Goal: Information Seeking & Learning: Find specific page/section

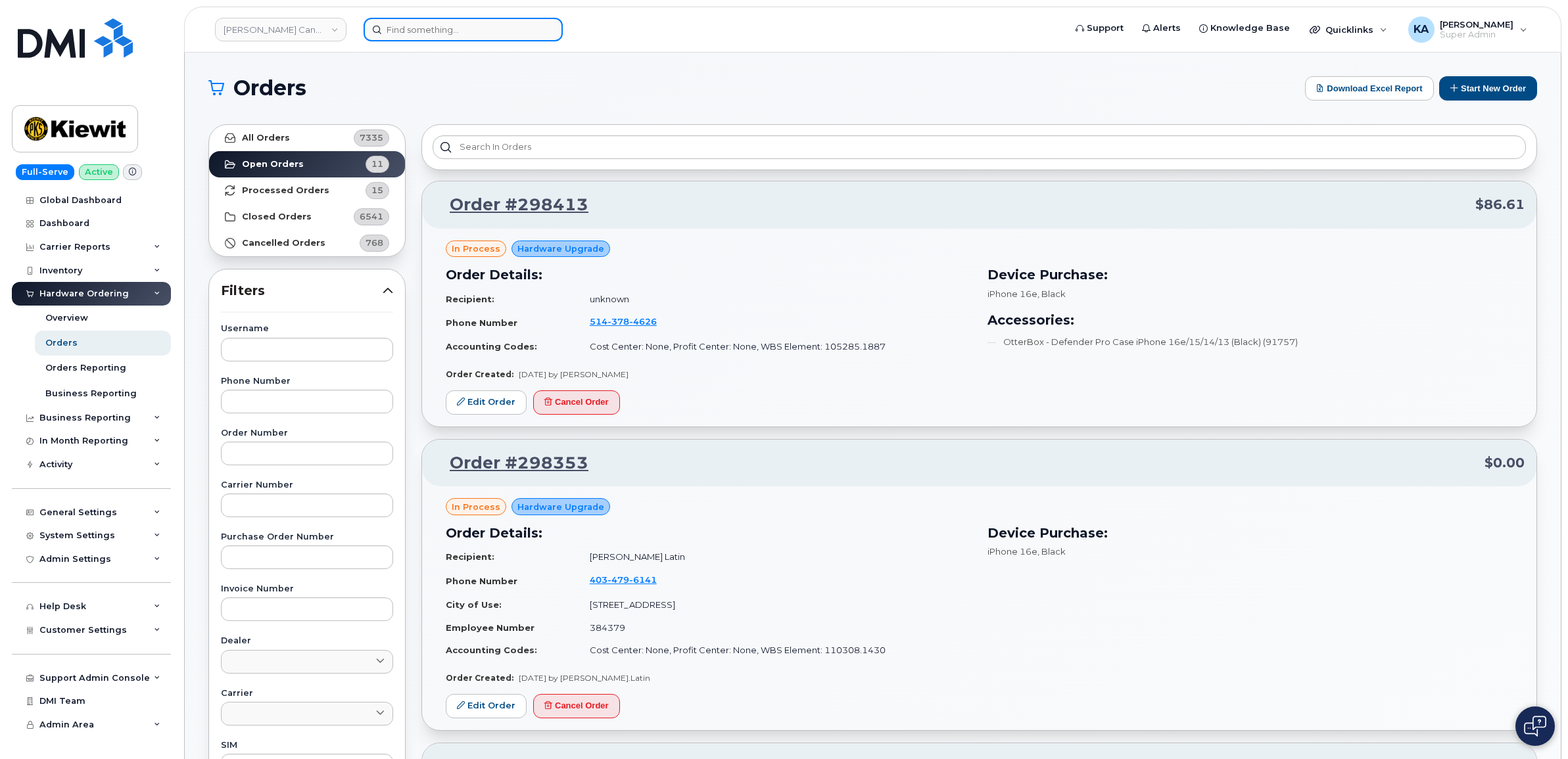
click at [452, 23] on input at bounding box center [463, 30] width 199 height 24
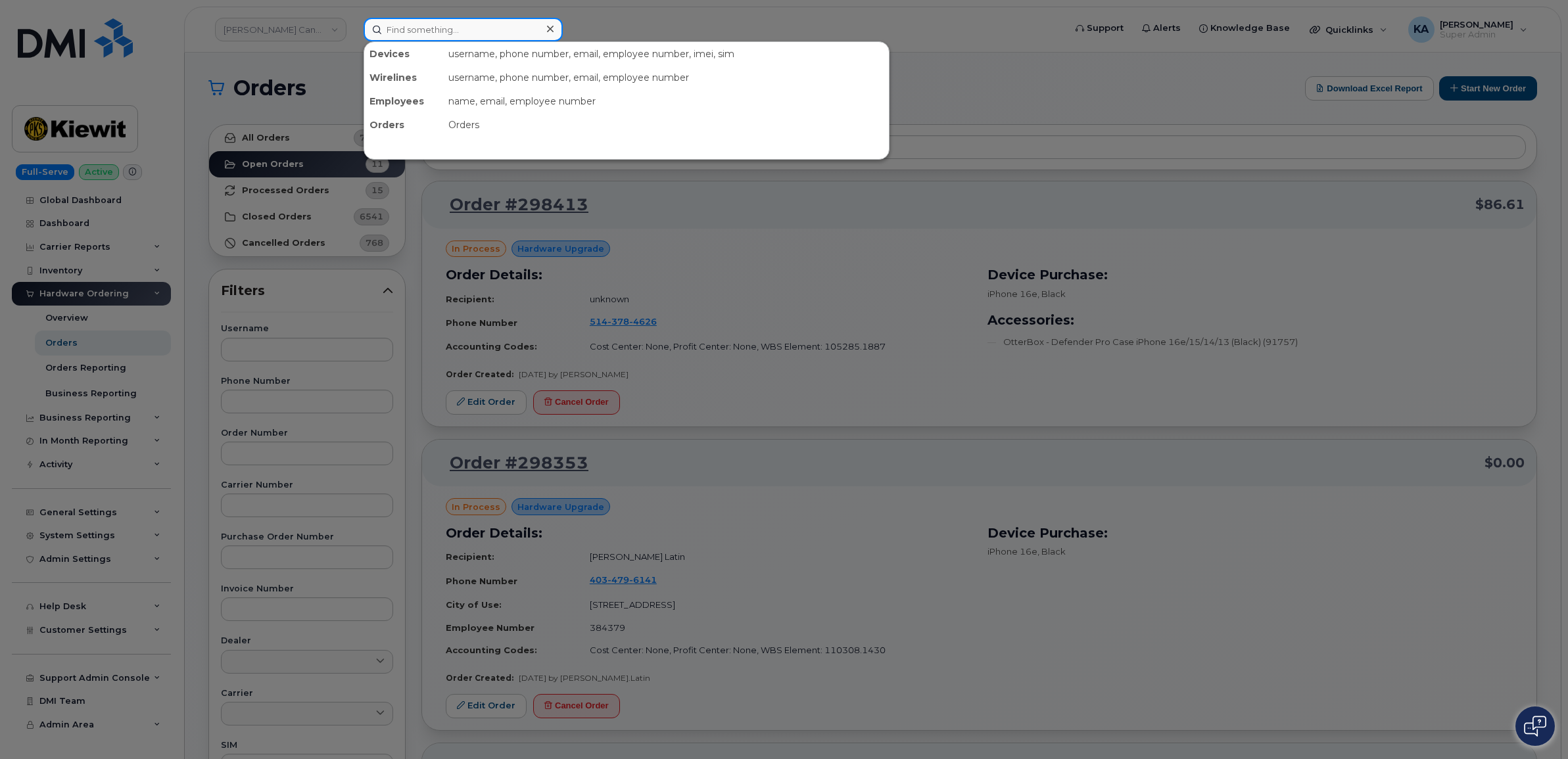
paste input "4038367164"
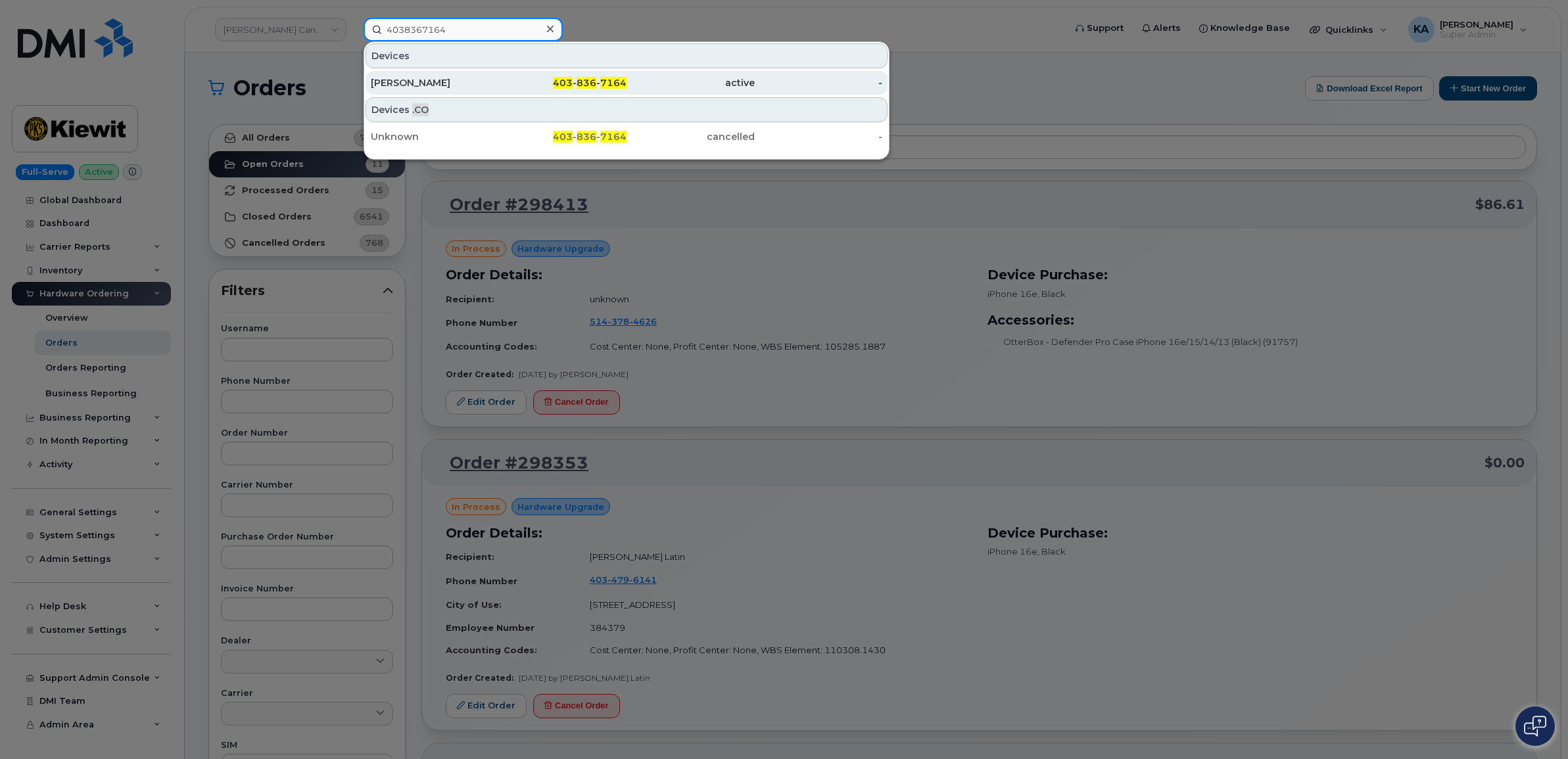
type input "4038367164"
click at [416, 82] on div "Grady Hunt" at bounding box center [434, 83] width 128 height 13
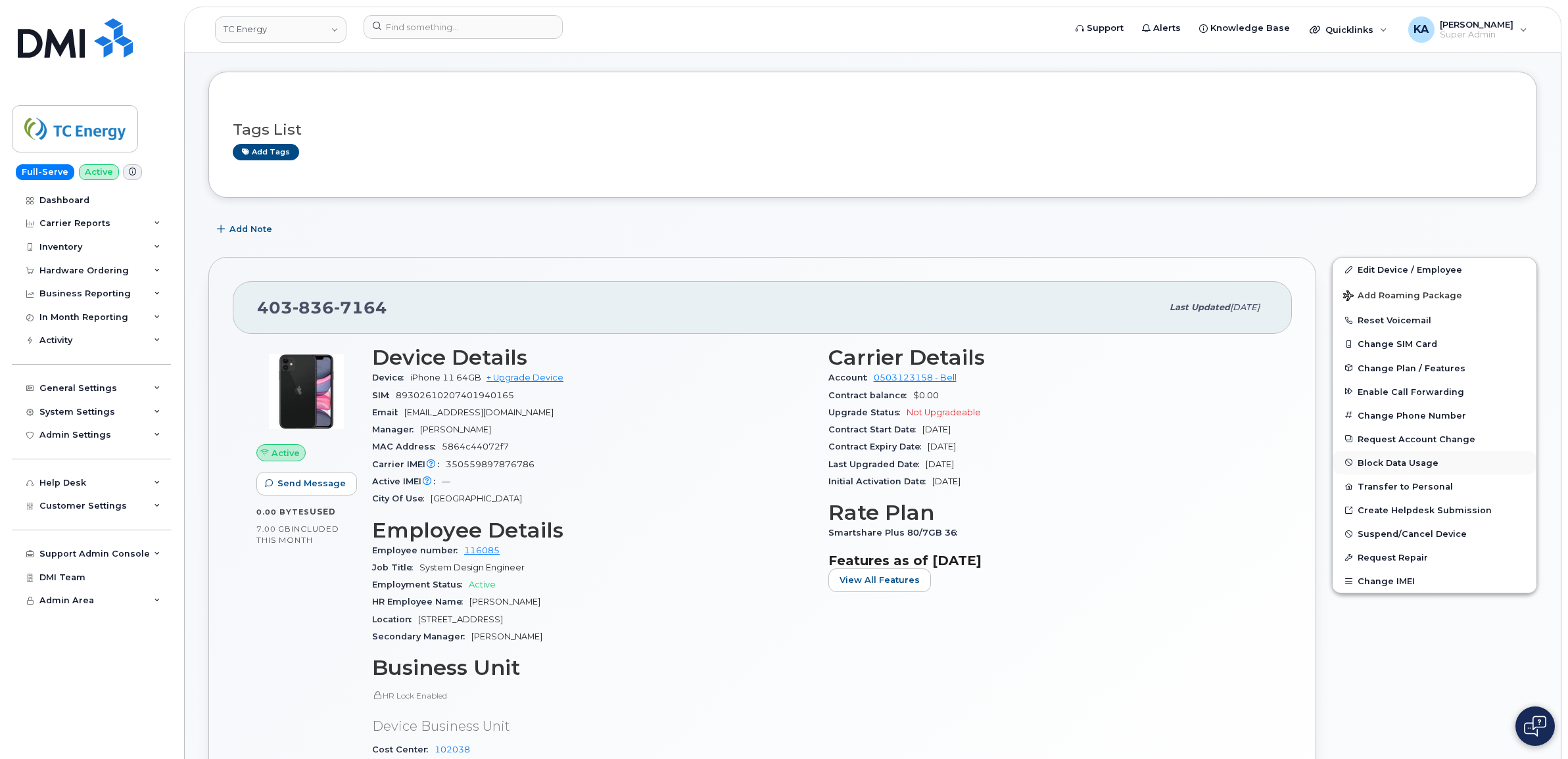
scroll to position [82, 0]
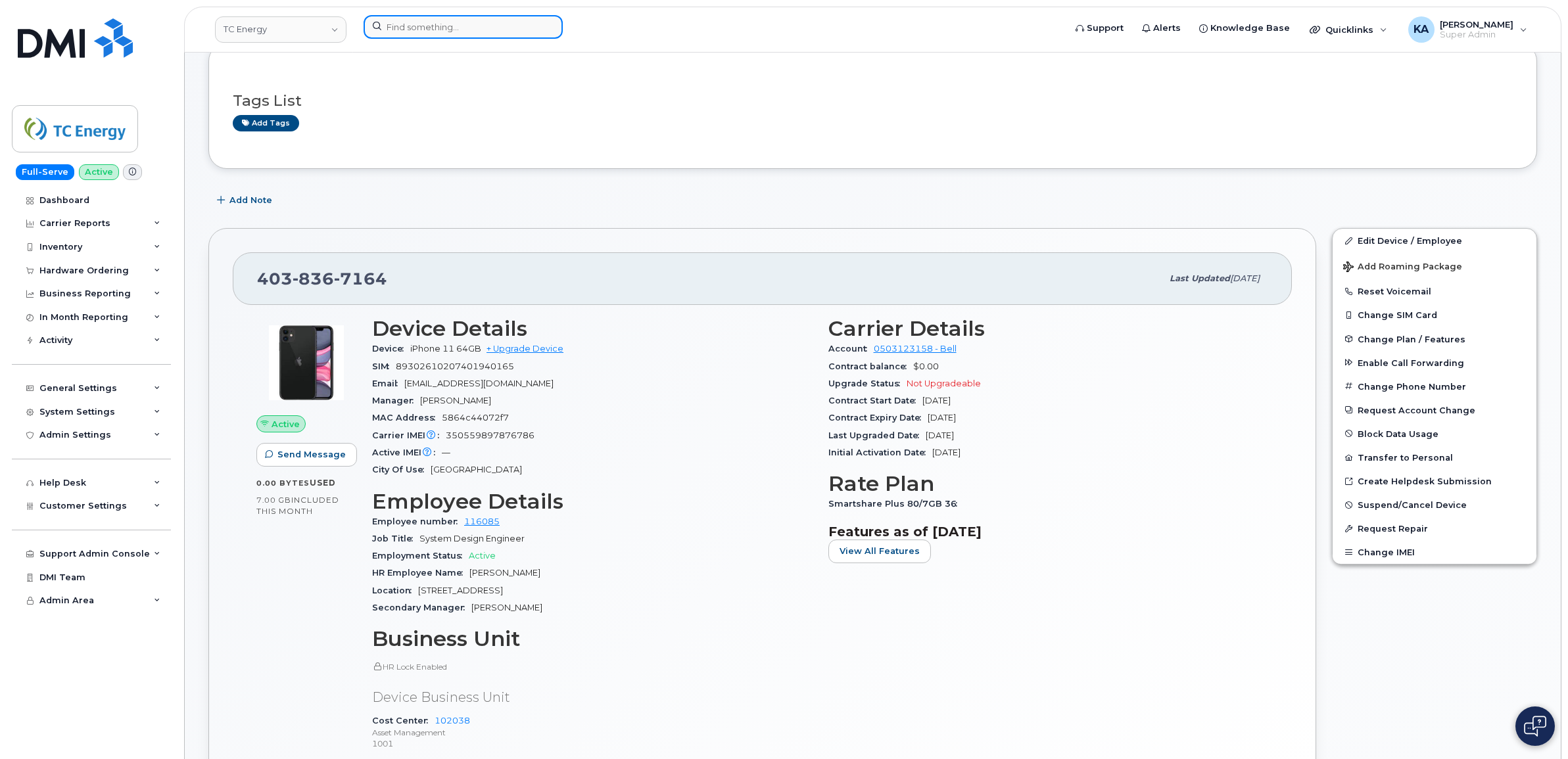
click at [435, 18] on input at bounding box center [463, 27] width 199 height 24
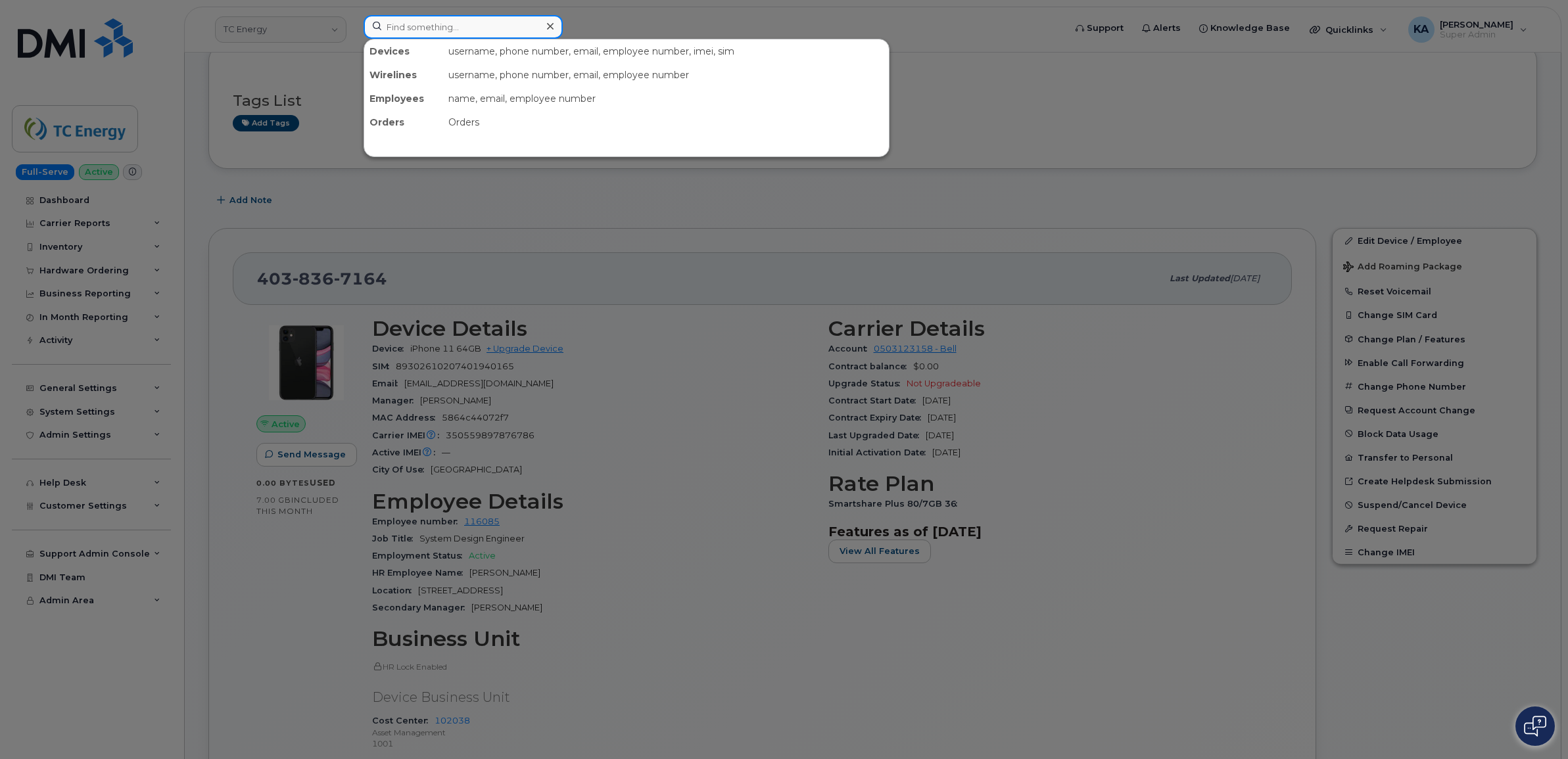
paste input "9022371418"
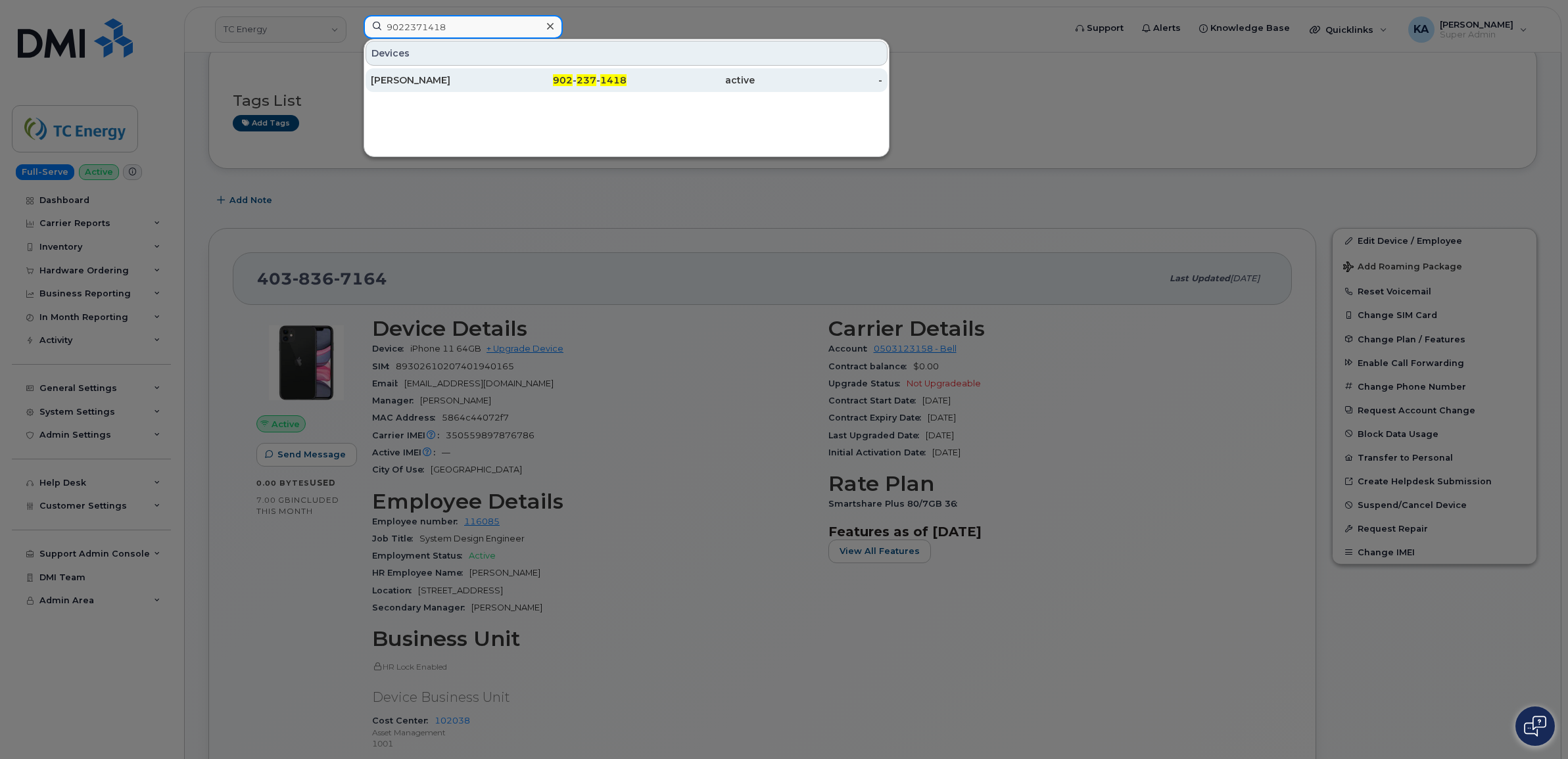
type input "9022371418"
click at [409, 77] on div "Dylan Worth" at bounding box center [434, 80] width 128 height 13
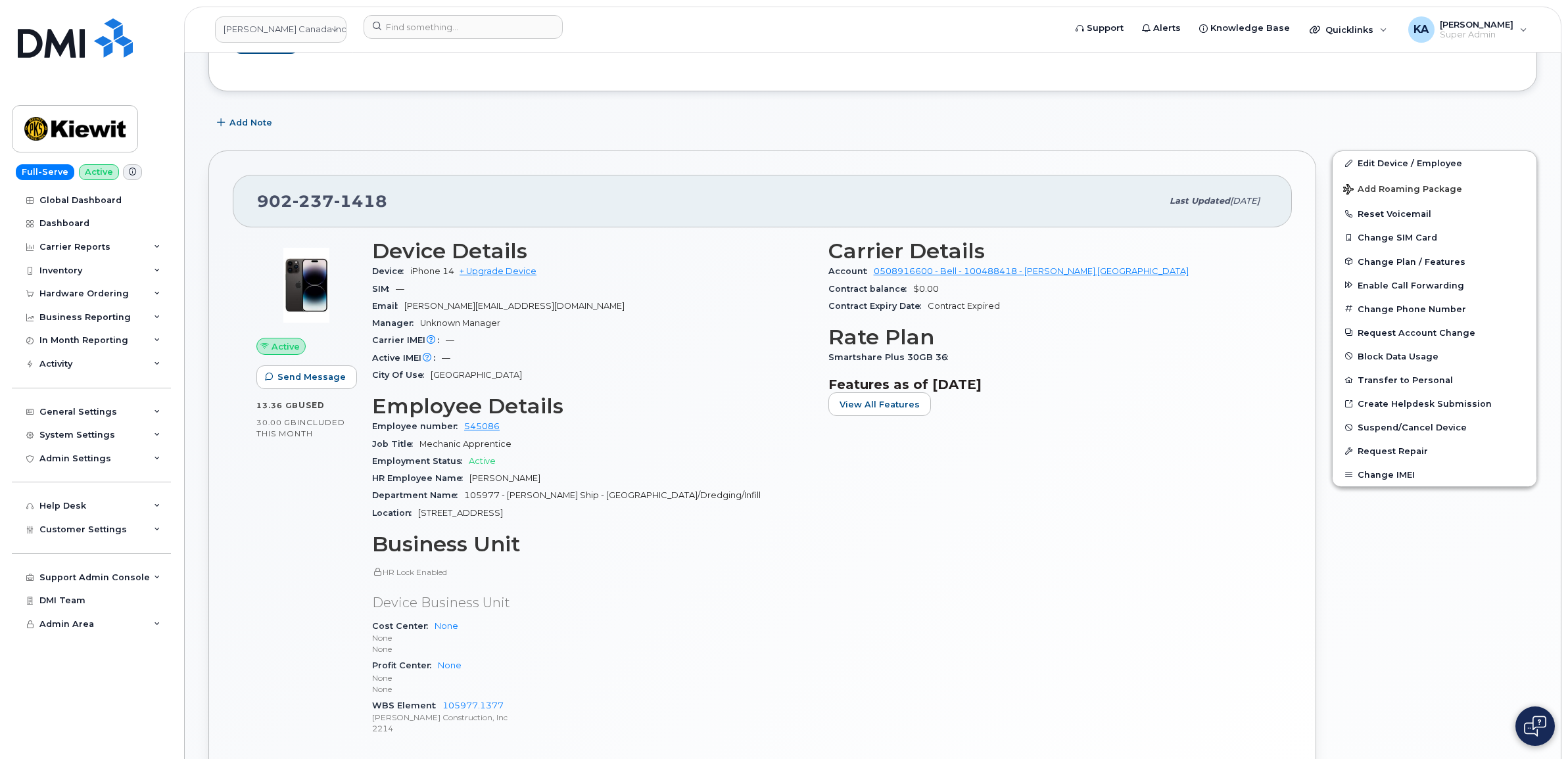
scroll to position [164, 0]
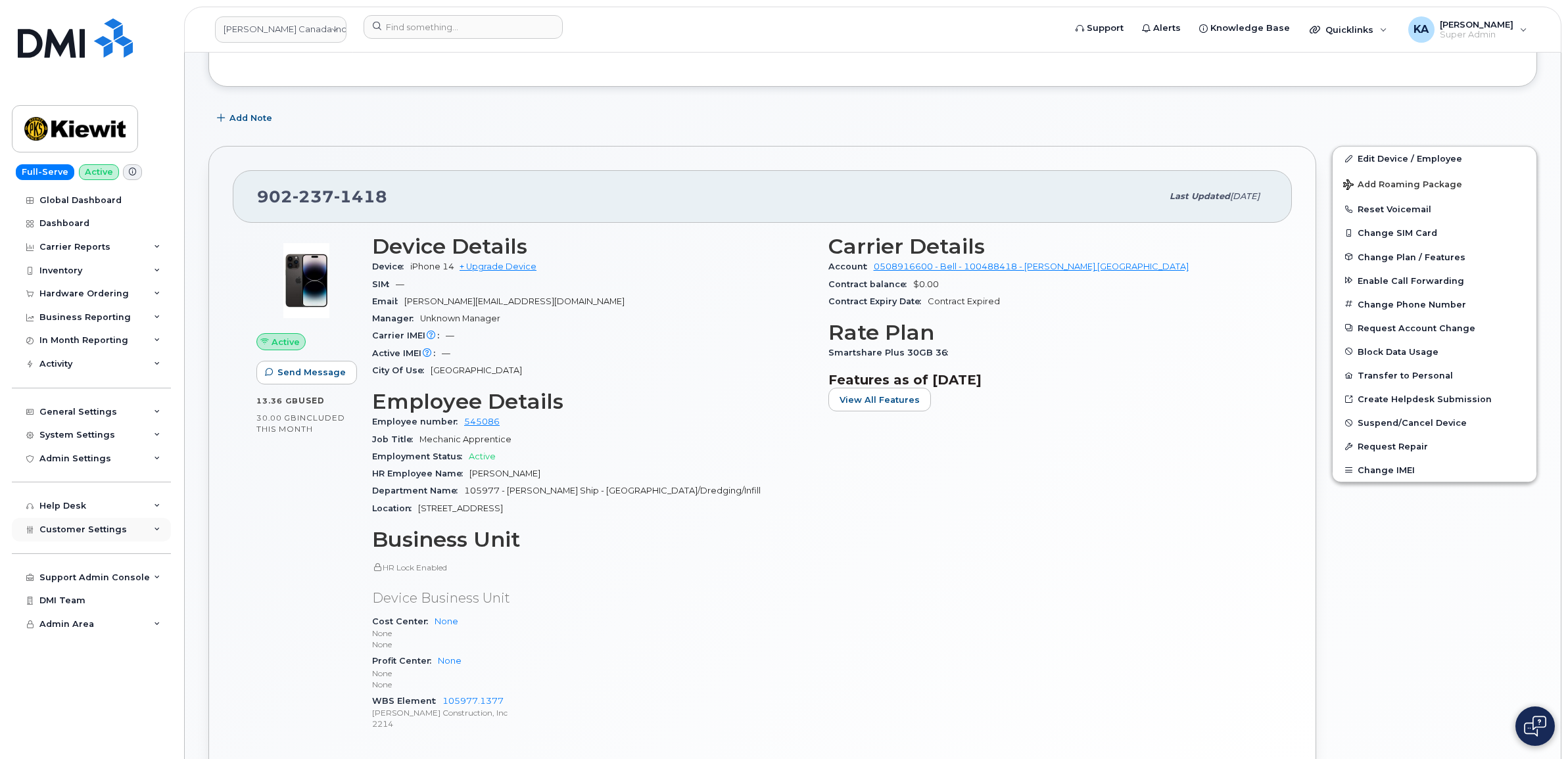
click at [100, 532] on span "Customer Settings" at bounding box center [83, 529] width 87 height 10
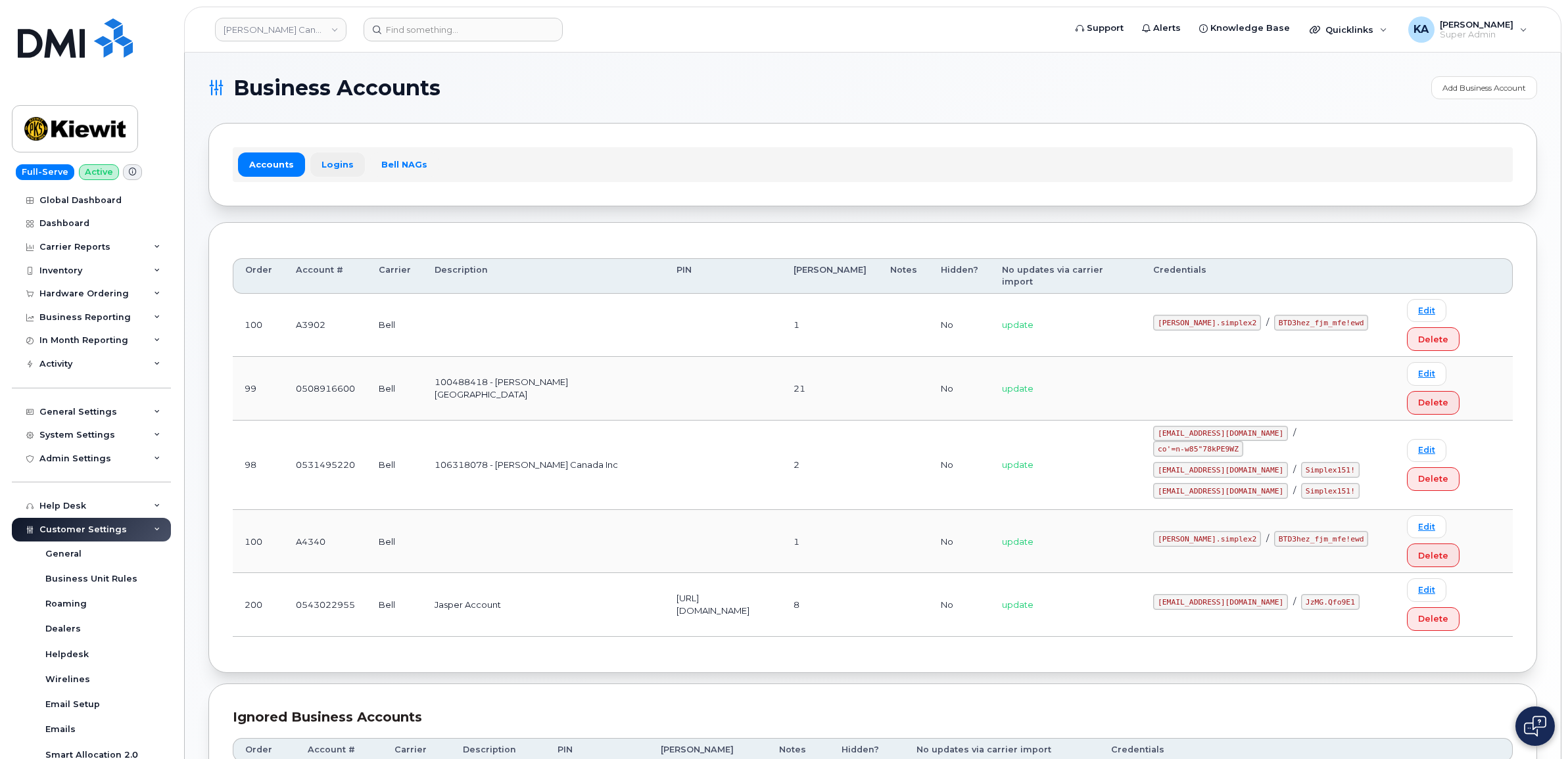
click at [330, 162] on link "Logins" at bounding box center [337, 164] width 55 height 24
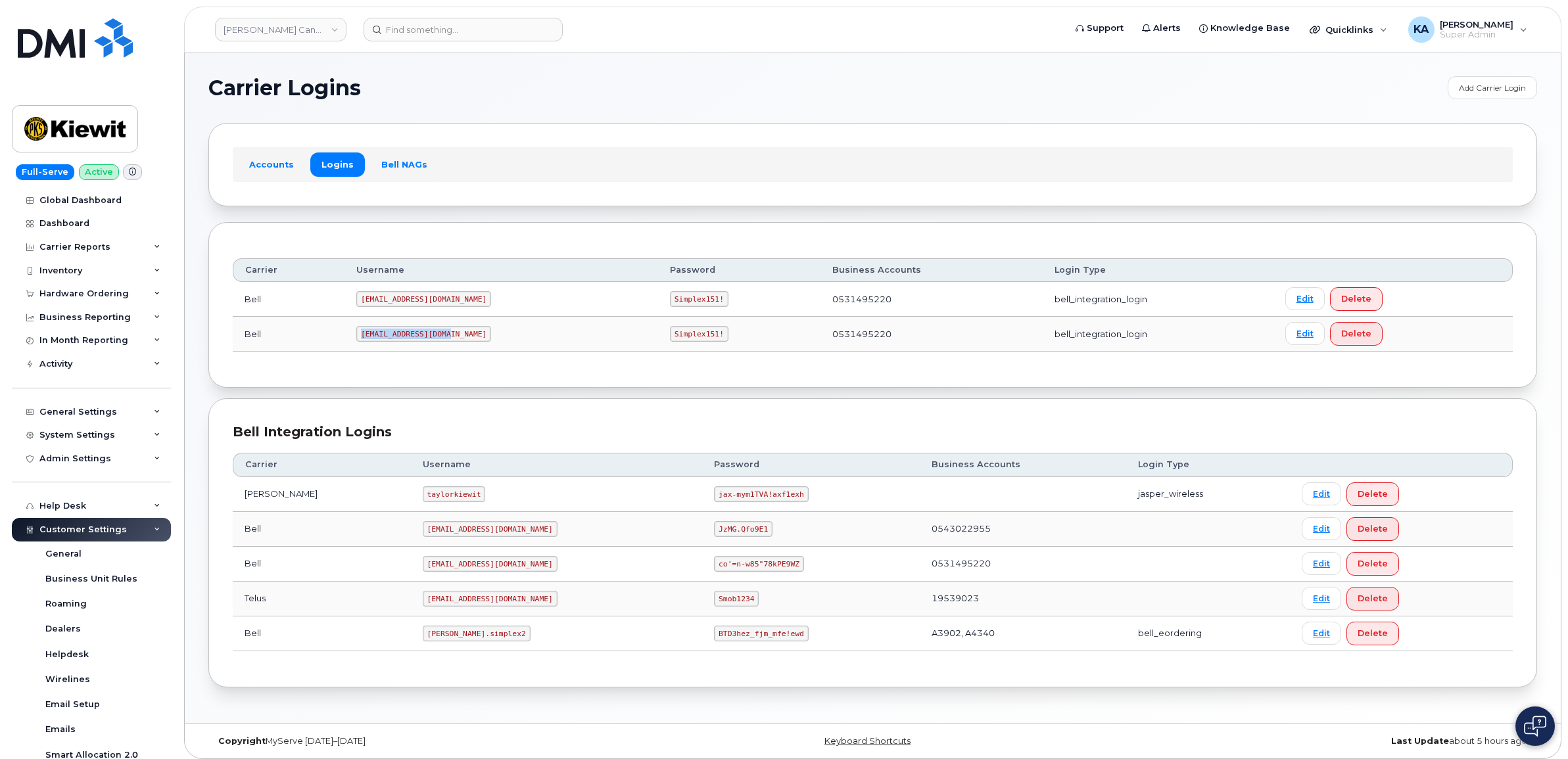
drag, startPoint x: 365, startPoint y: 334, endPoint x: 451, endPoint y: 330, distance: 86.1
click at [451, 330] on code "PeterKie2@myserve.ca" at bounding box center [423, 334] width 134 height 16
drag, startPoint x: 451, startPoint y: 330, endPoint x: 433, endPoint y: 333, distance: 18.2
copy code "PeterKie2@myserve.ca"
drag, startPoint x: 615, startPoint y: 336, endPoint x: 677, endPoint y: 339, distance: 62.1
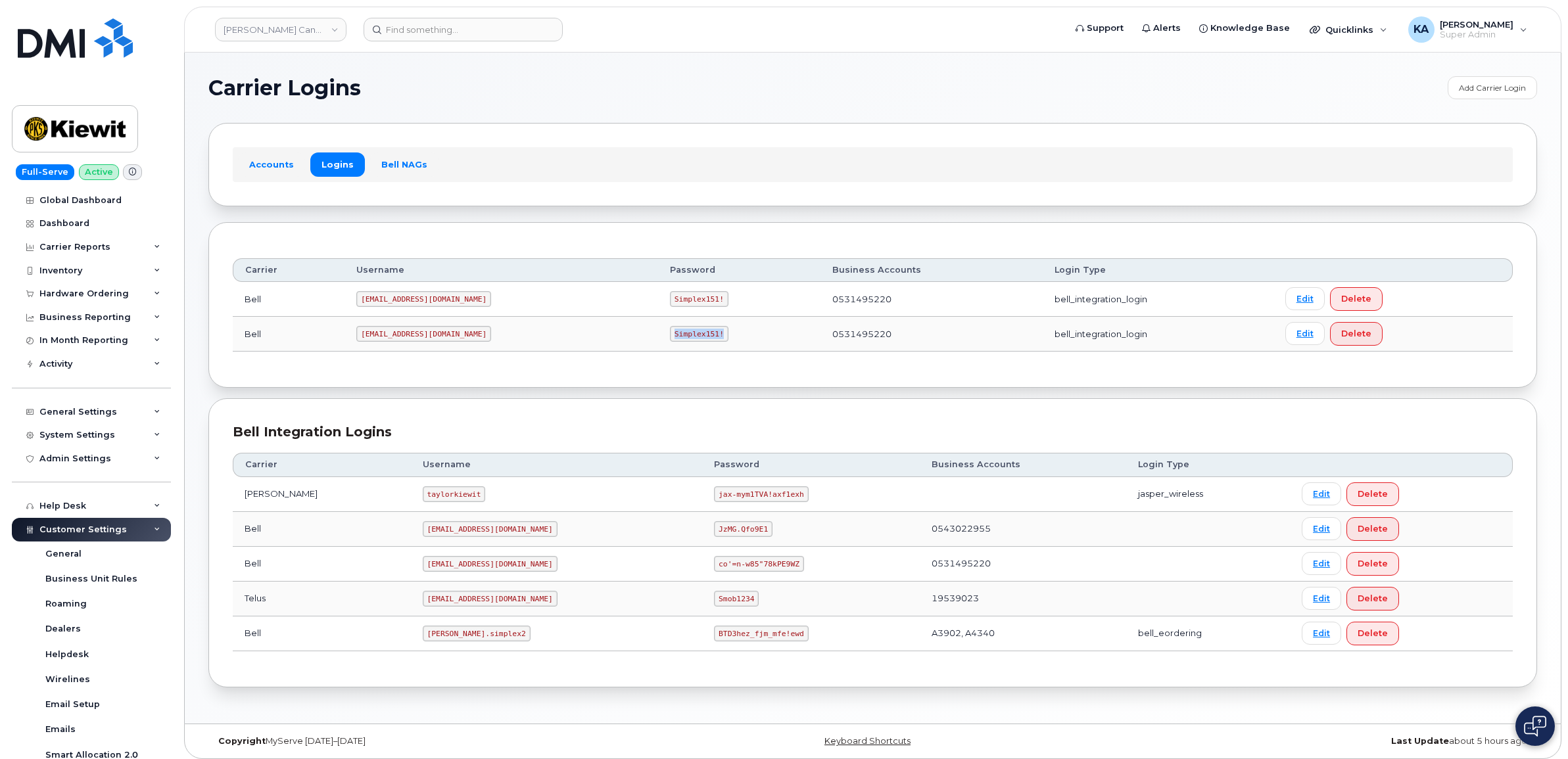
click at [677, 339] on td "Simplex151!" at bounding box center [739, 334] width 163 height 35
drag, startPoint x: 674, startPoint y: 339, endPoint x: 648, endPoint y: 331, distance: 27.2
copy code "Simplex151!"
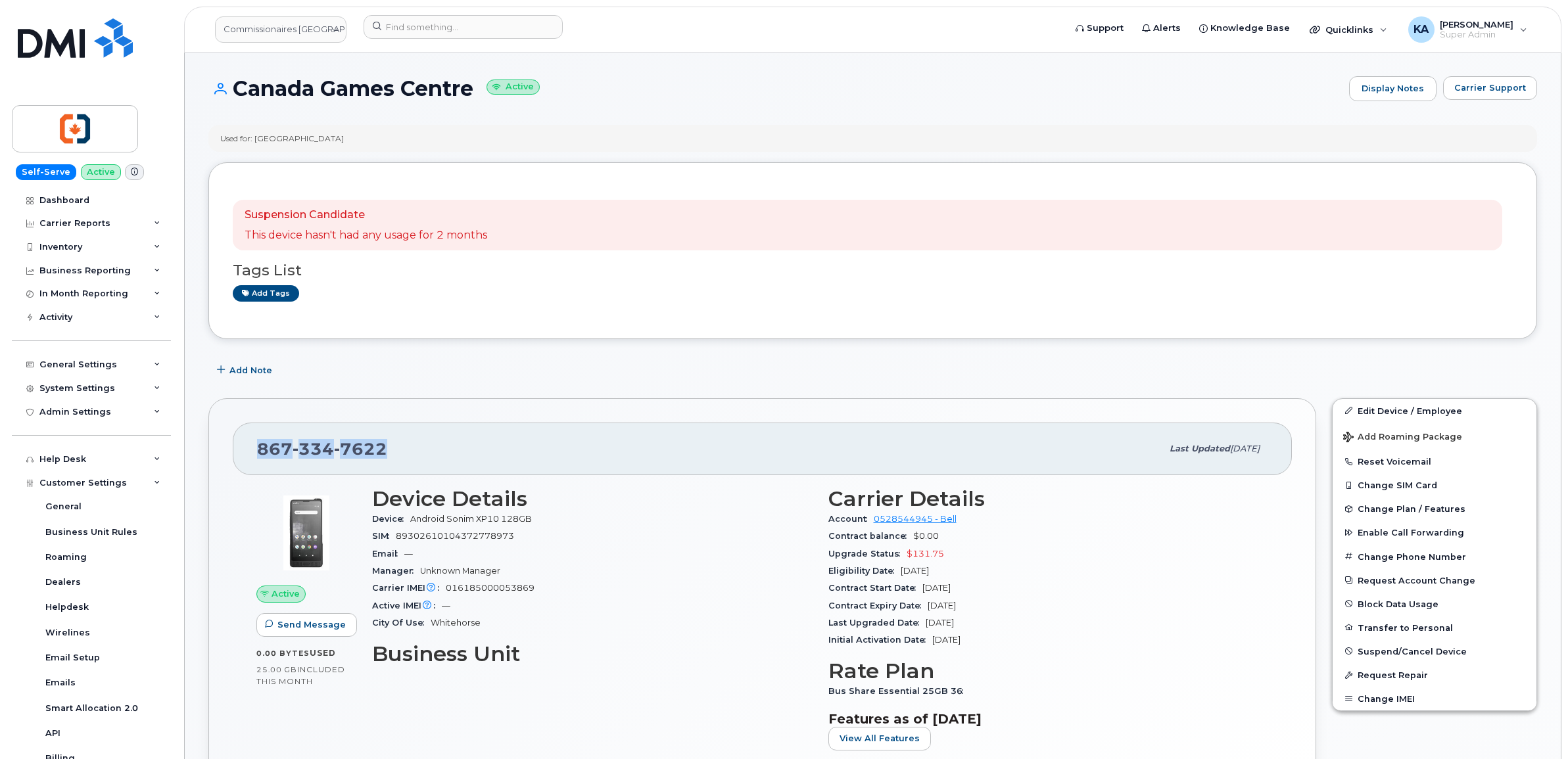
drag, startPoint x: 388, startPoint y: 454, endPoint x: 254, endPoint y: 457, distance: 134.0
click at [254, 457] on div "867 334 7622 Last updated Aug 15, 2025" at bounding box center [762, 448] width 1059 height 53
drag, startPoint x: 254, startPoint y: 457, endPoint x: 273, endPoint y: 454, distance: 19.2
copy span "867 334 7622"
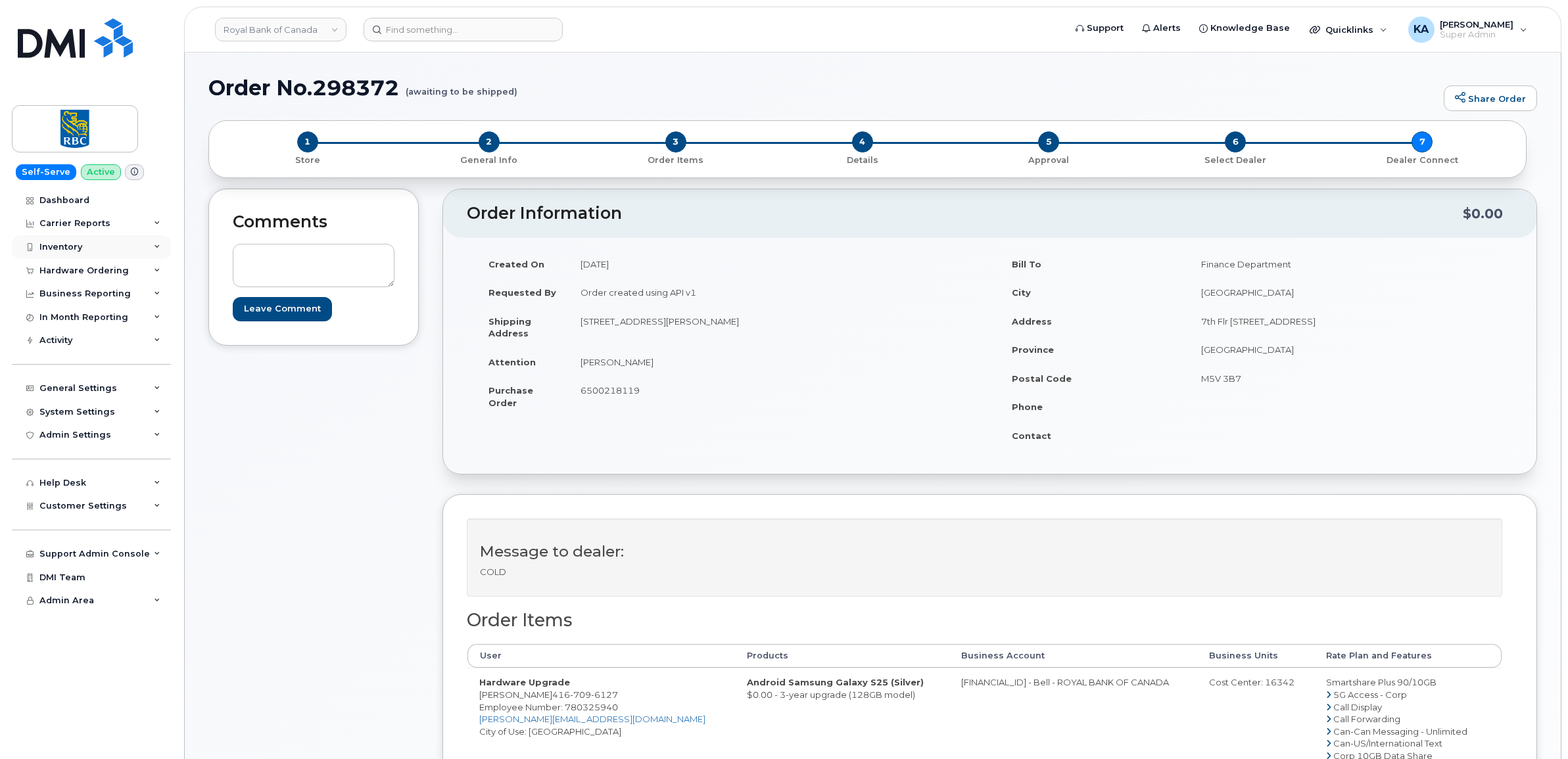
scroll to position [411, 0]
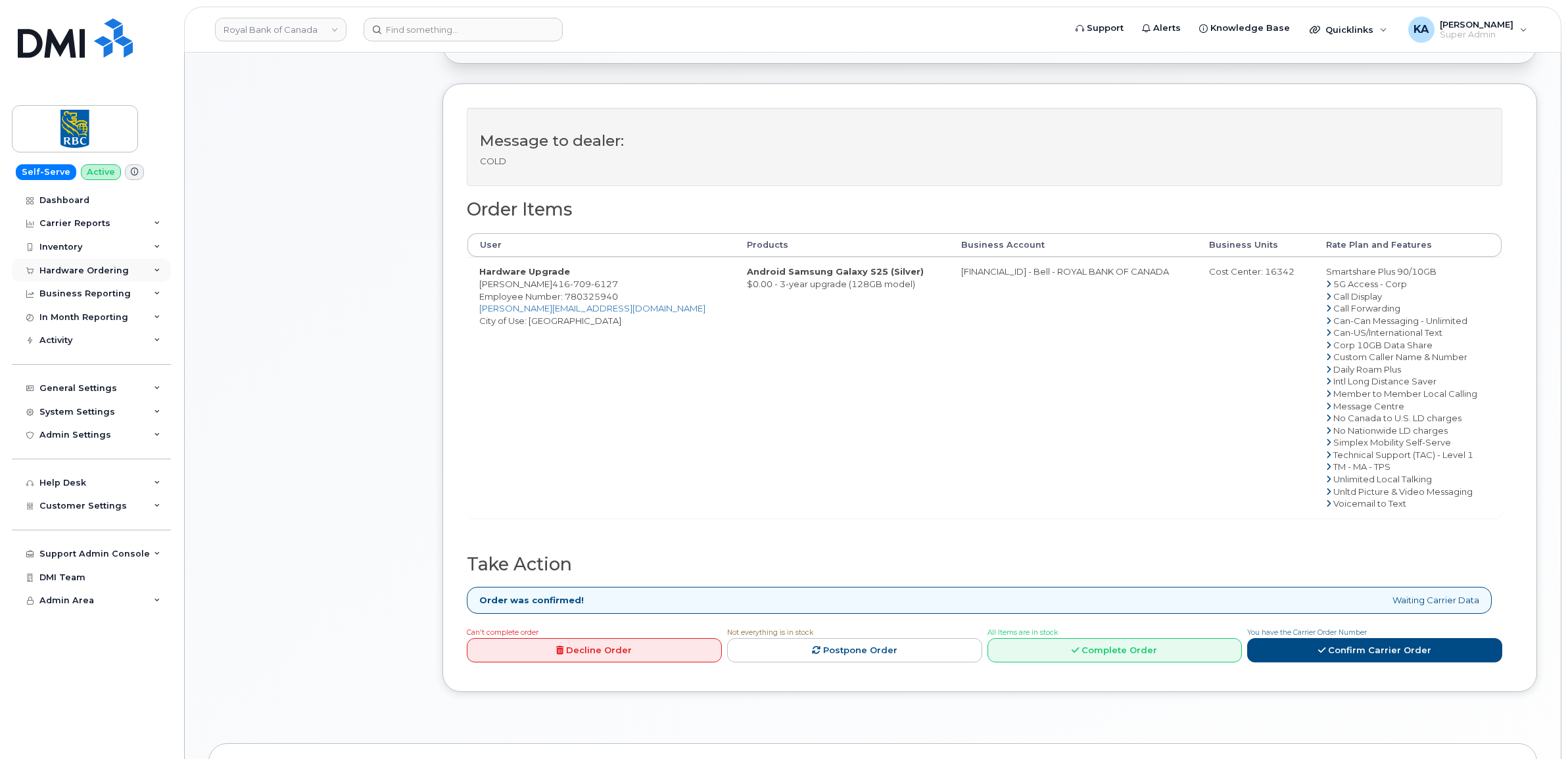
click at [77, 266] on div "Hardware Ordering" at bounding box center [85, 271] width 90 height 11
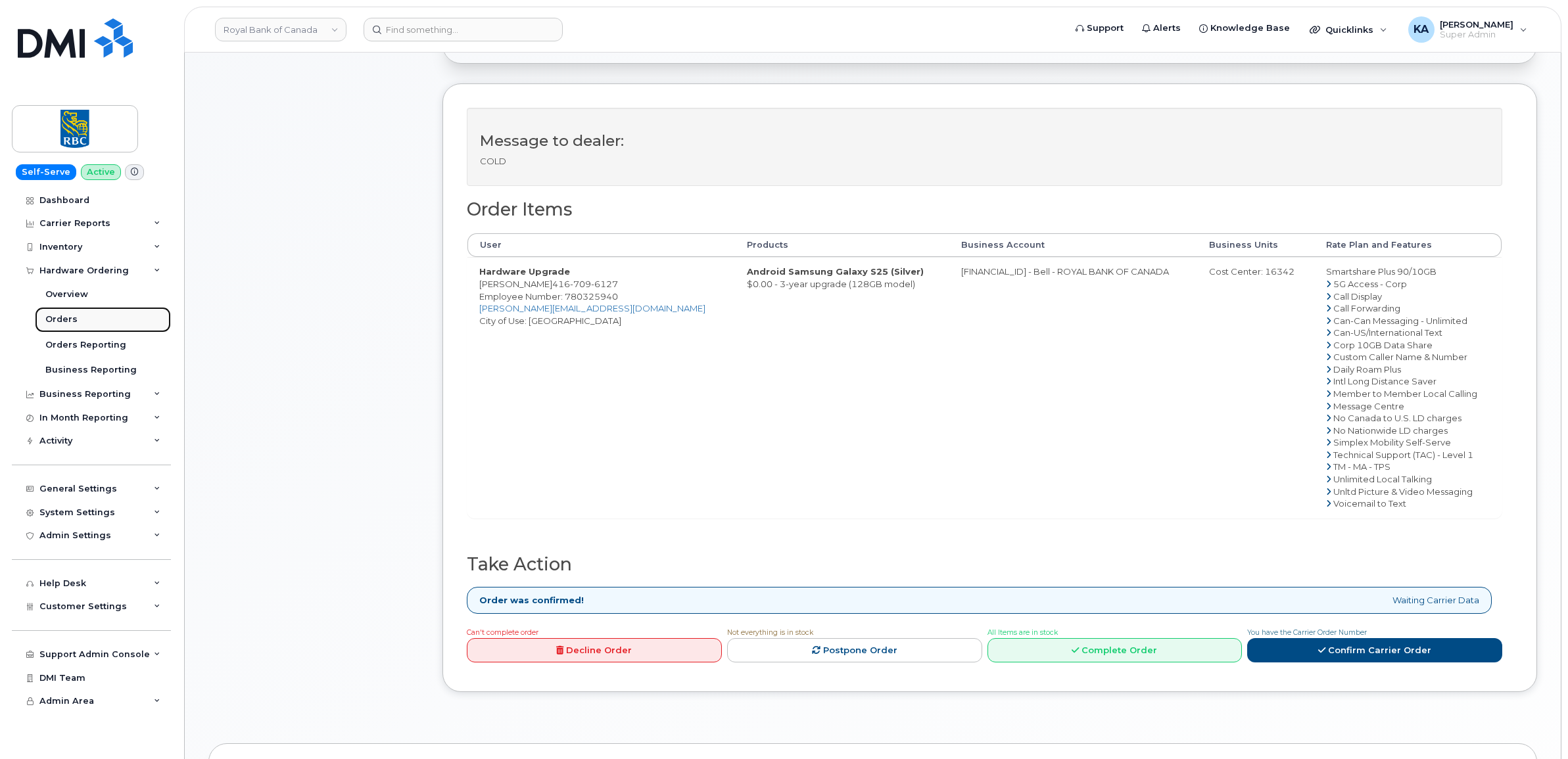
click at [57, 316] on div "Orders" at bounding box center [61, 319] width 33 height 12
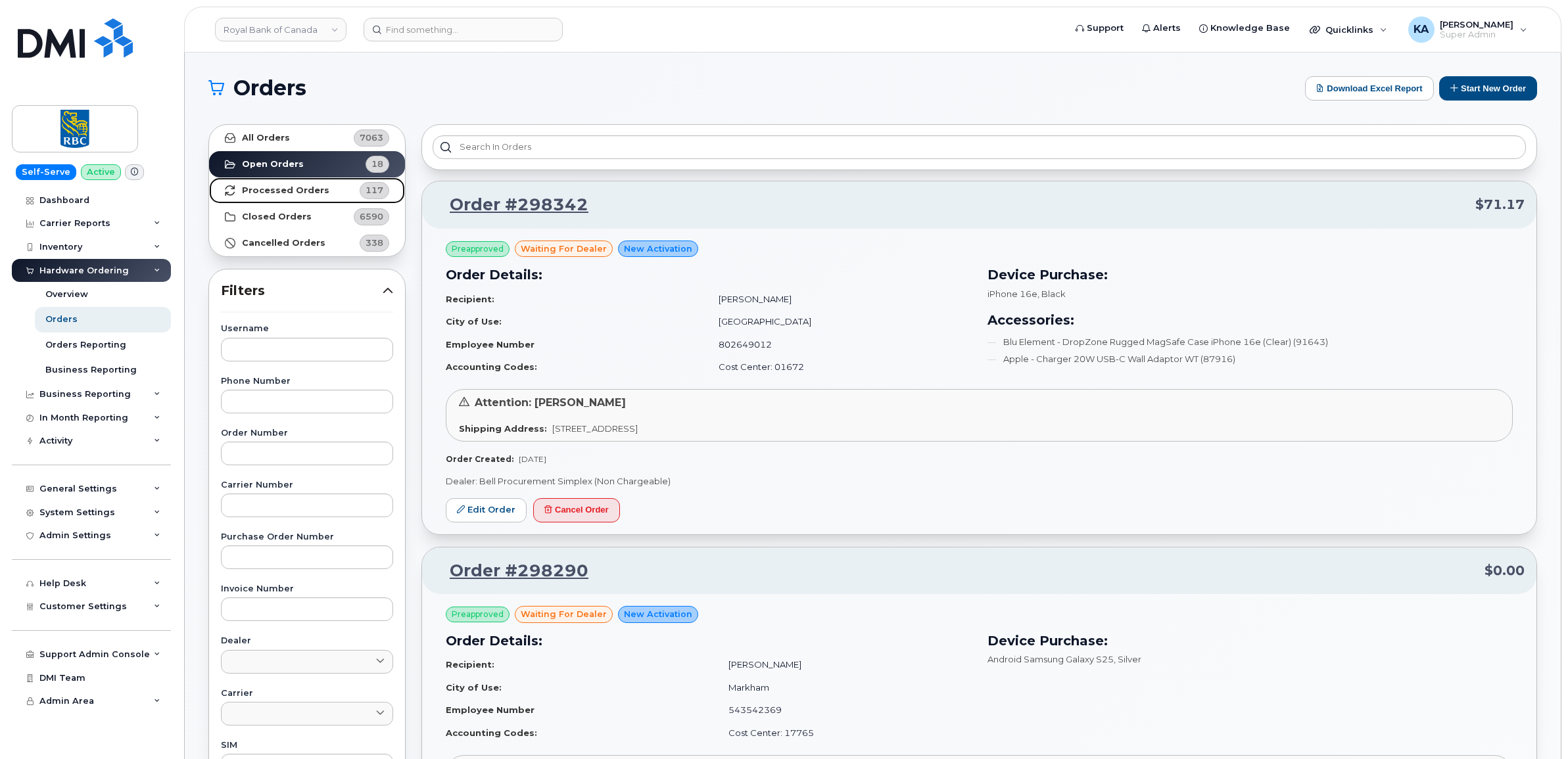
click at [293, 188] on strong "Processed Orders" at bounding box center [285, 191] width 87 height 11
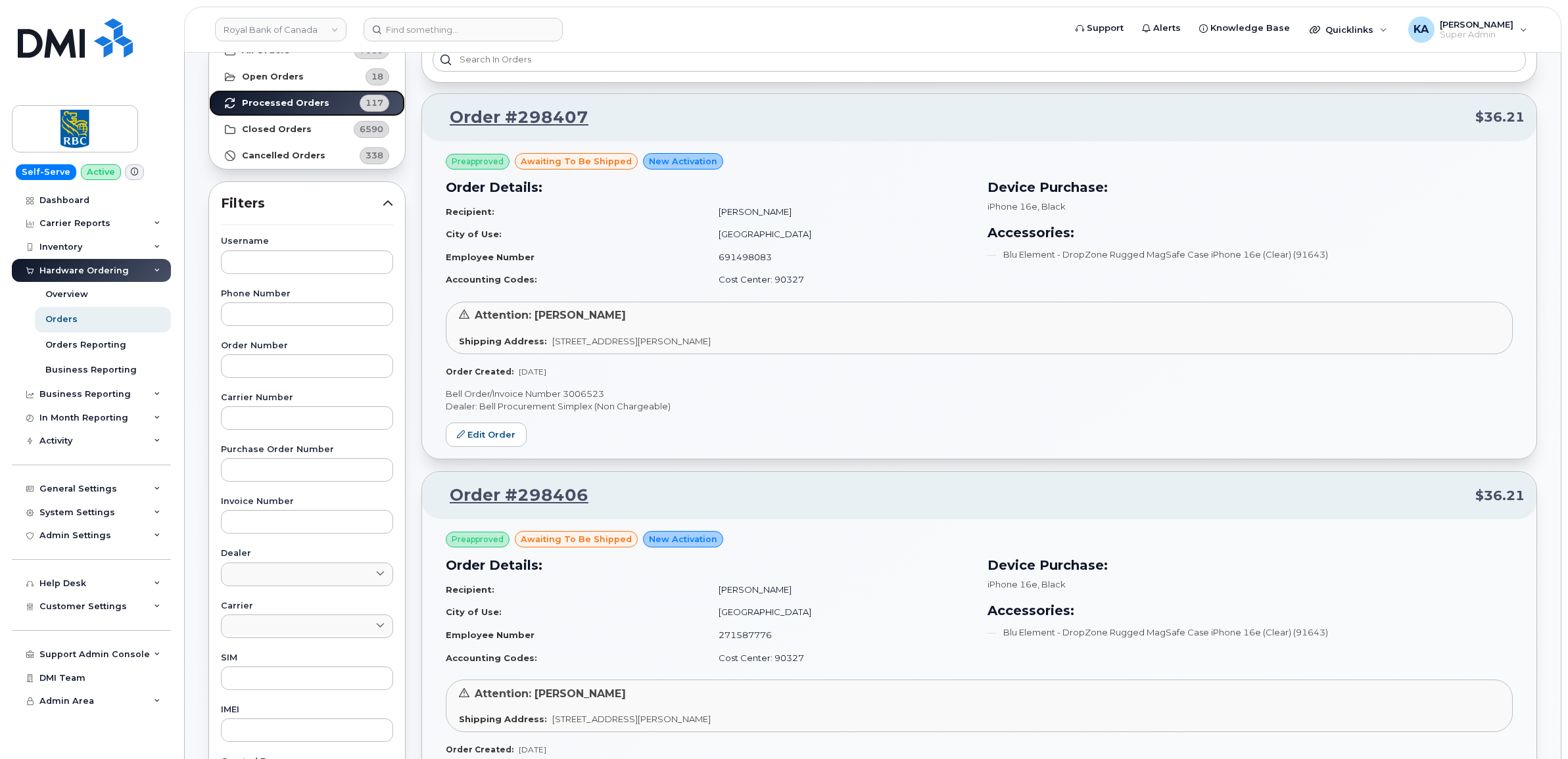
scroll to position [82, 0]
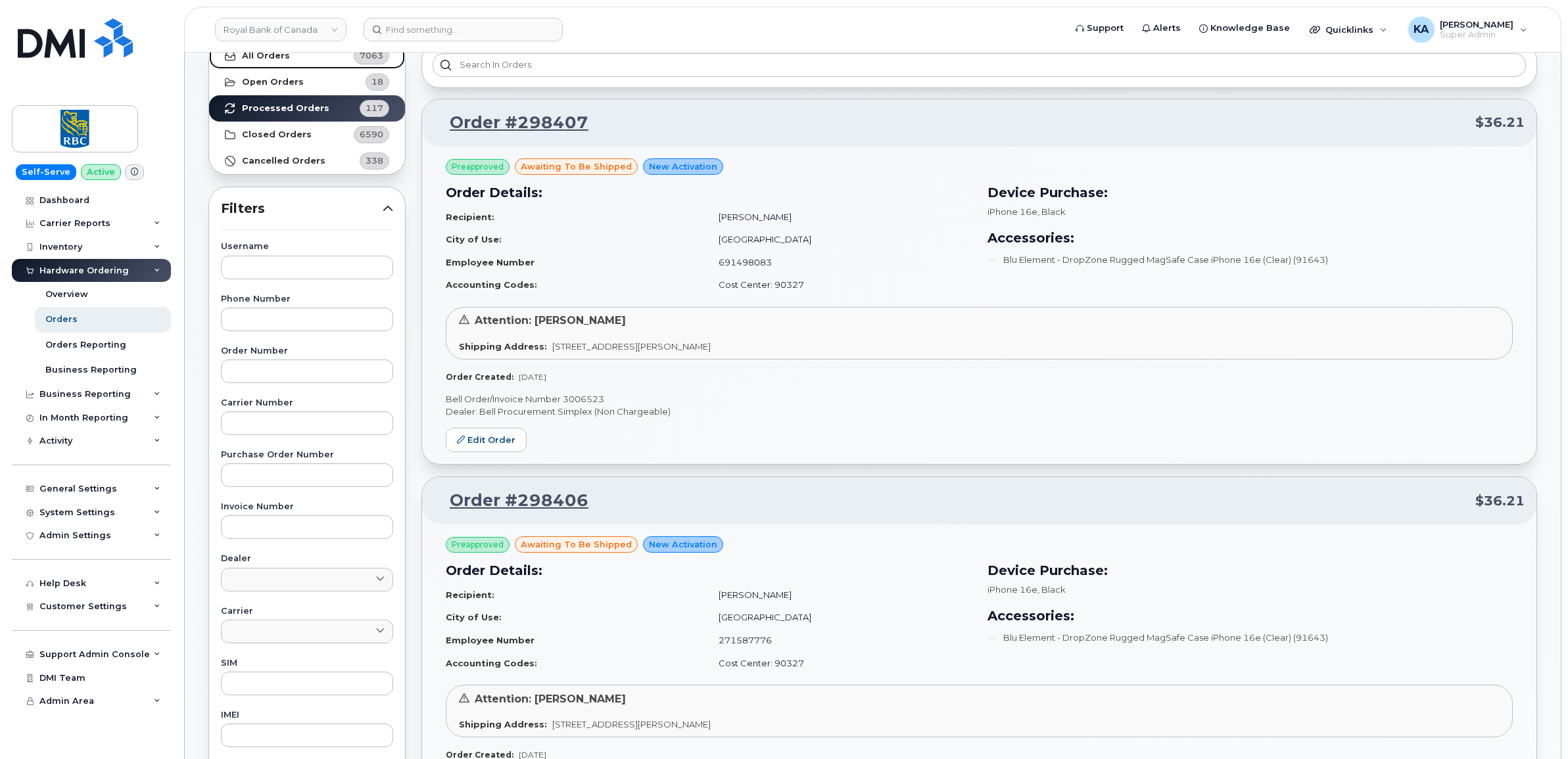
click at [281, 56] on strong "All Orders" at bounding box center [266, 56] width 48 height 11
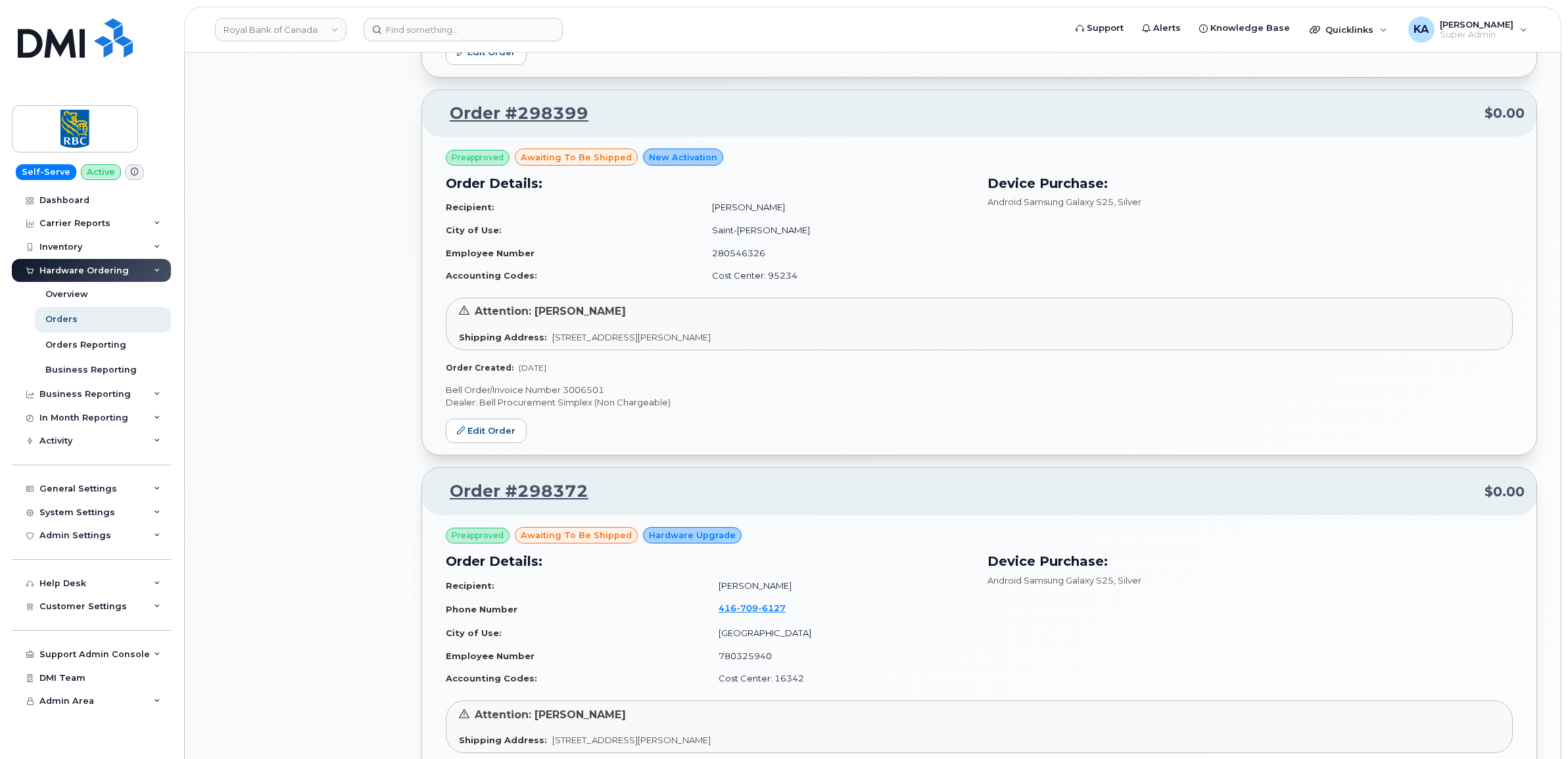
scroll to position [1150, 0]
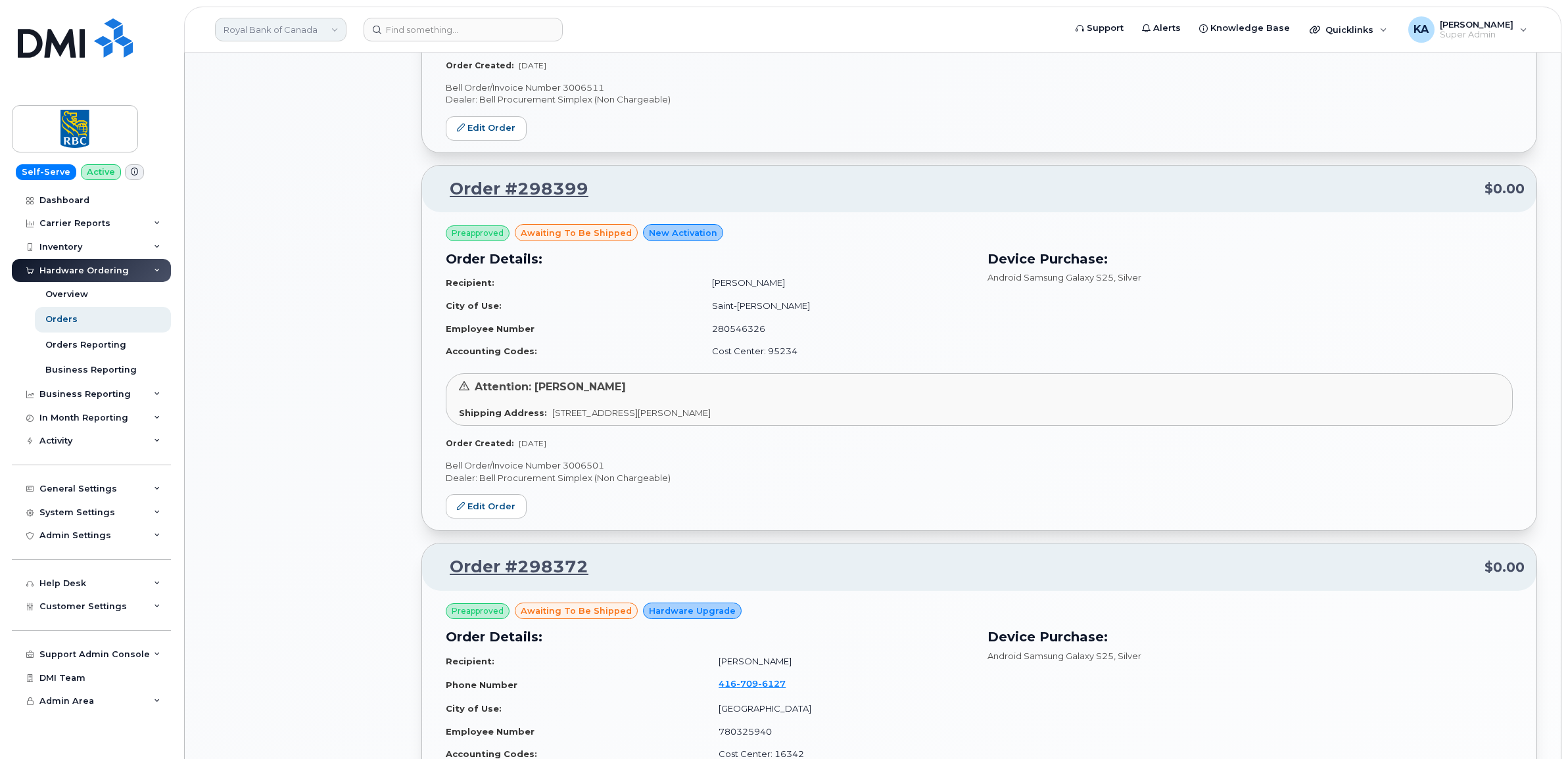
click at [317, 28] on link "Royal Bank of Canada" at bounding box center [280, 30] width 132 height 24
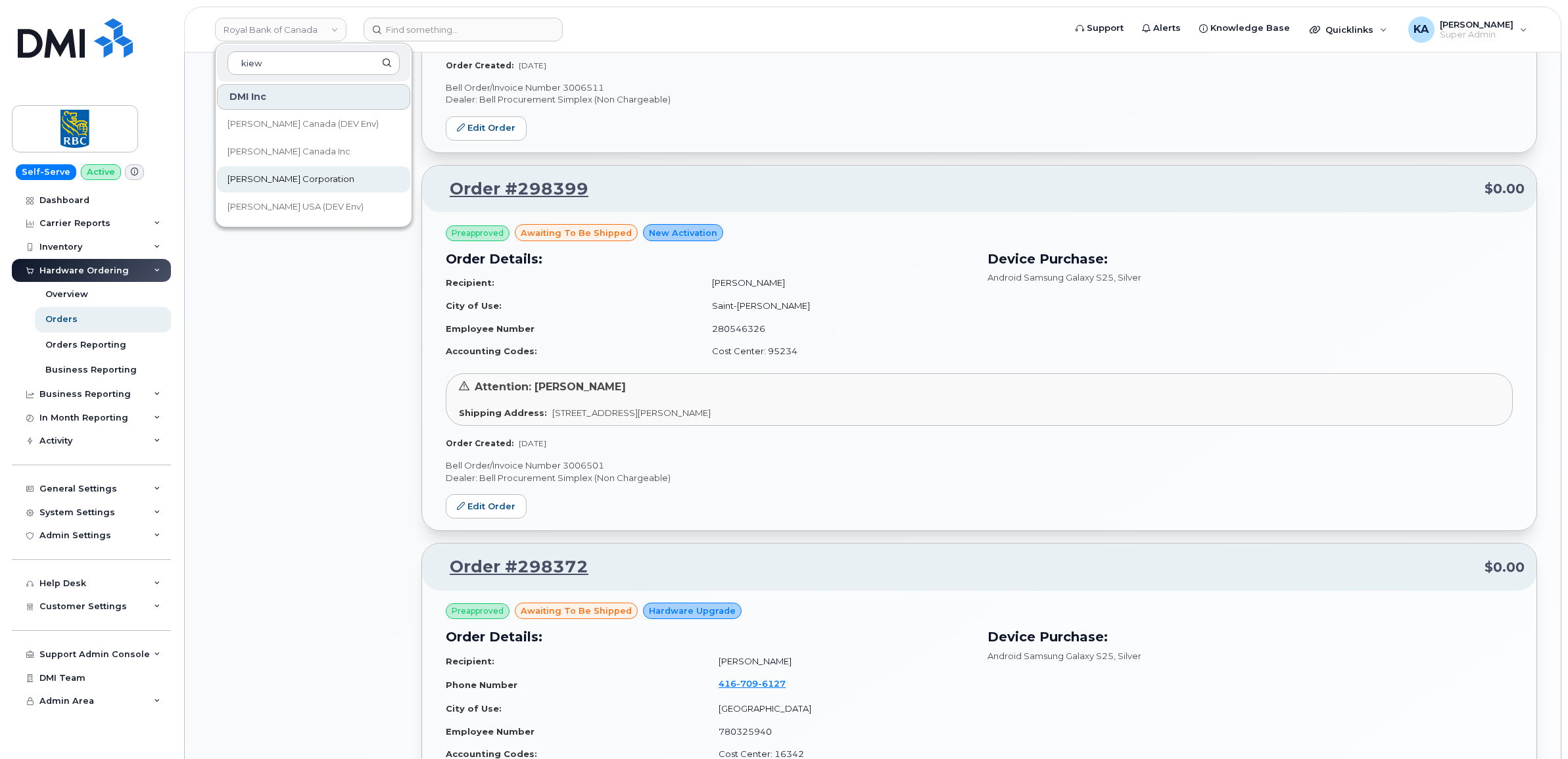
type input "kiew"
click at [288, 178] on span "[PERSON_NAME] Corporation" at bounding box center [291, 179] width 127 height 13
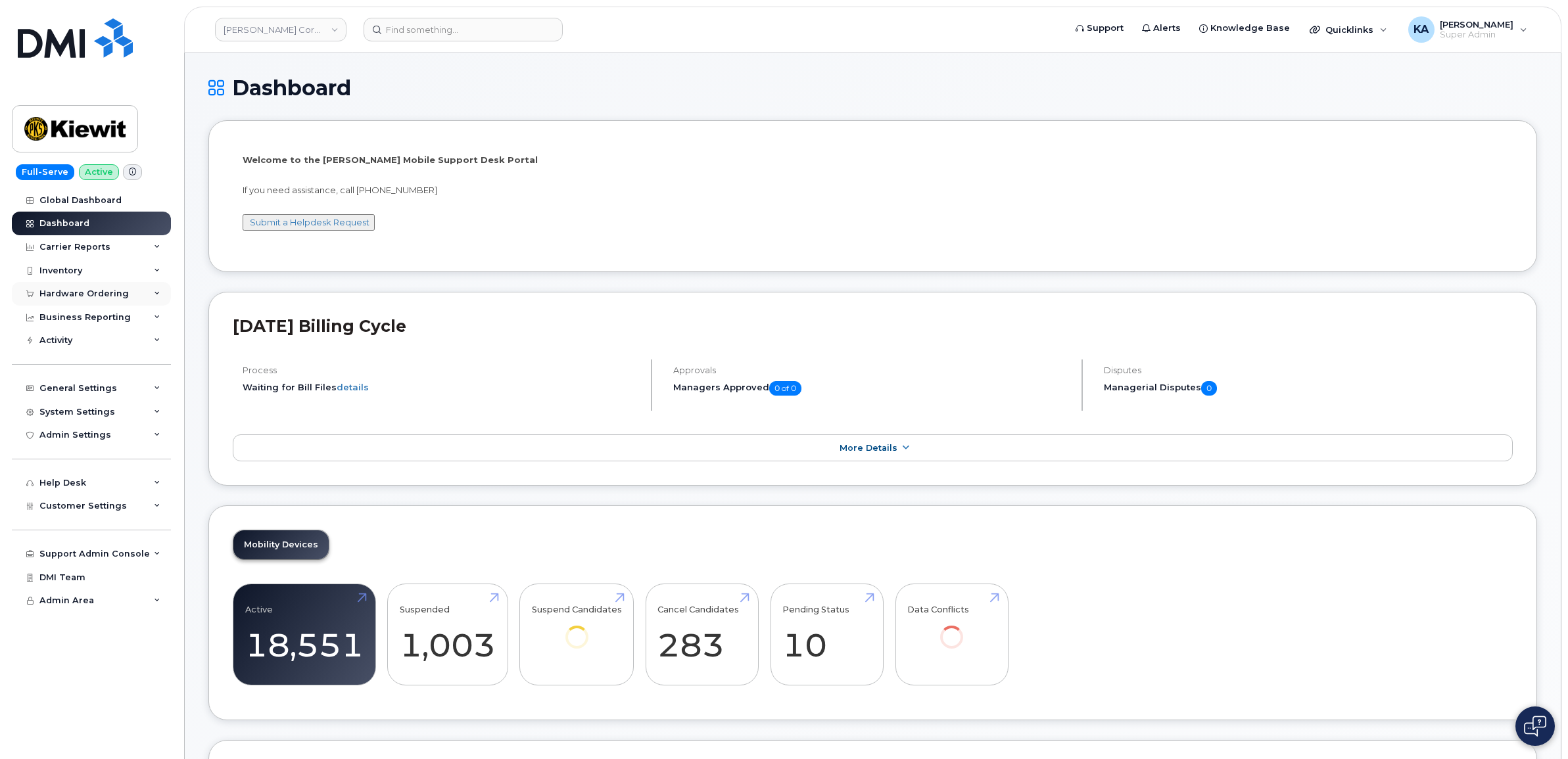
click at [132, 290] on div "Hardware Ordering" at bounding box center [91, 293] width 159 height 24
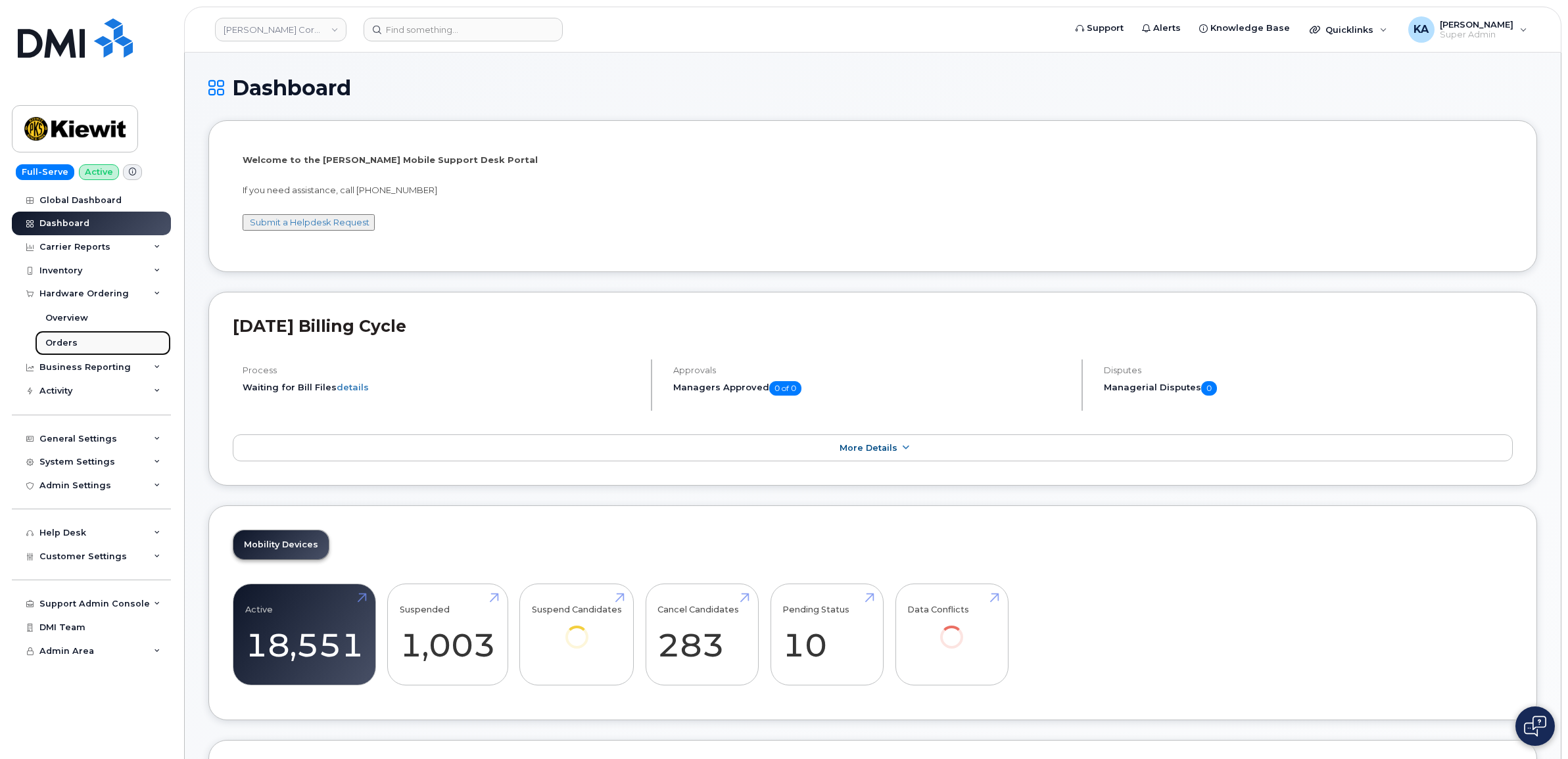
click at [67, 344] on div "Orders" at bounding box center [61, 343] width 33 height 12
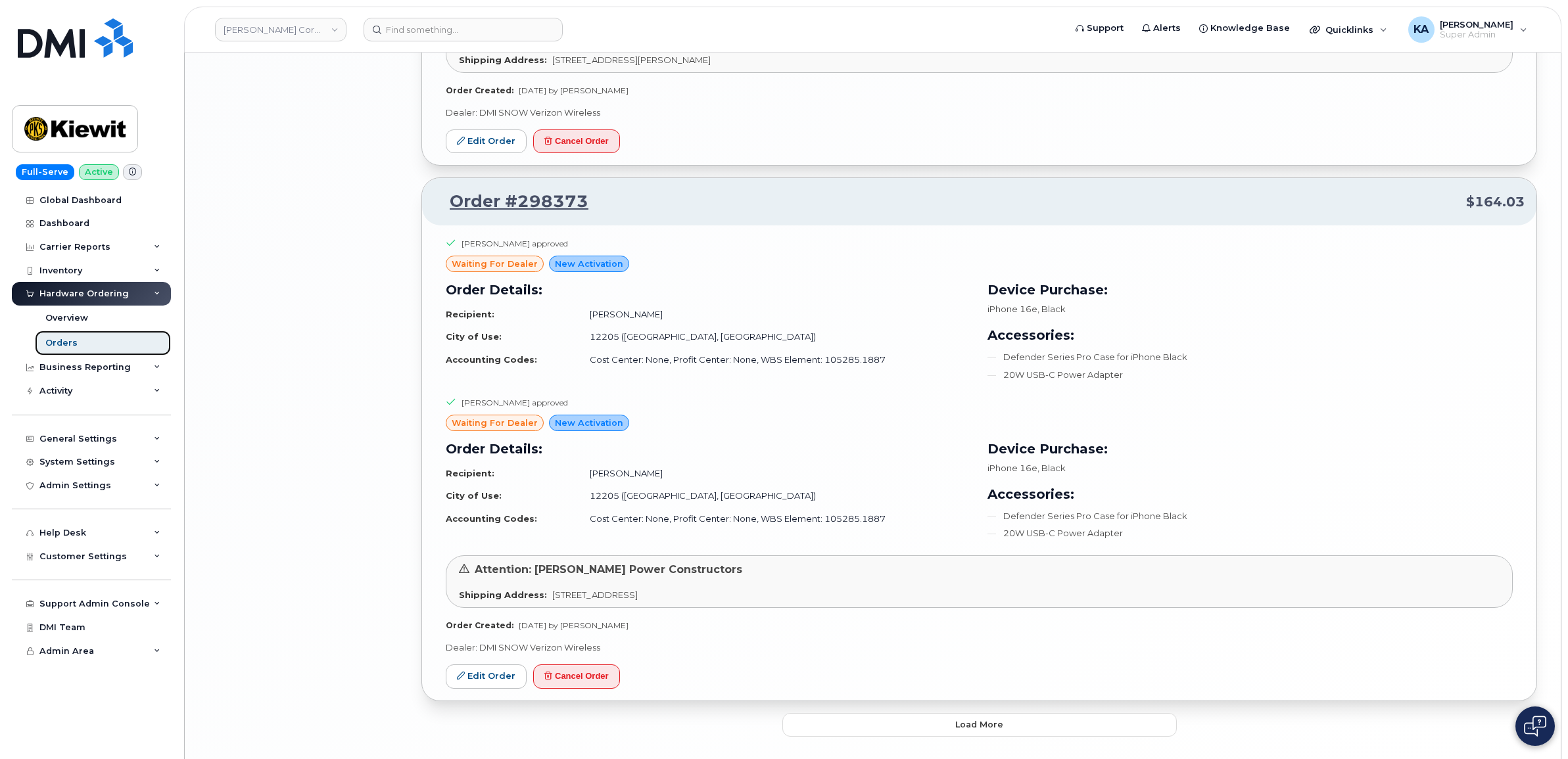
scroll to position [2874, 0]
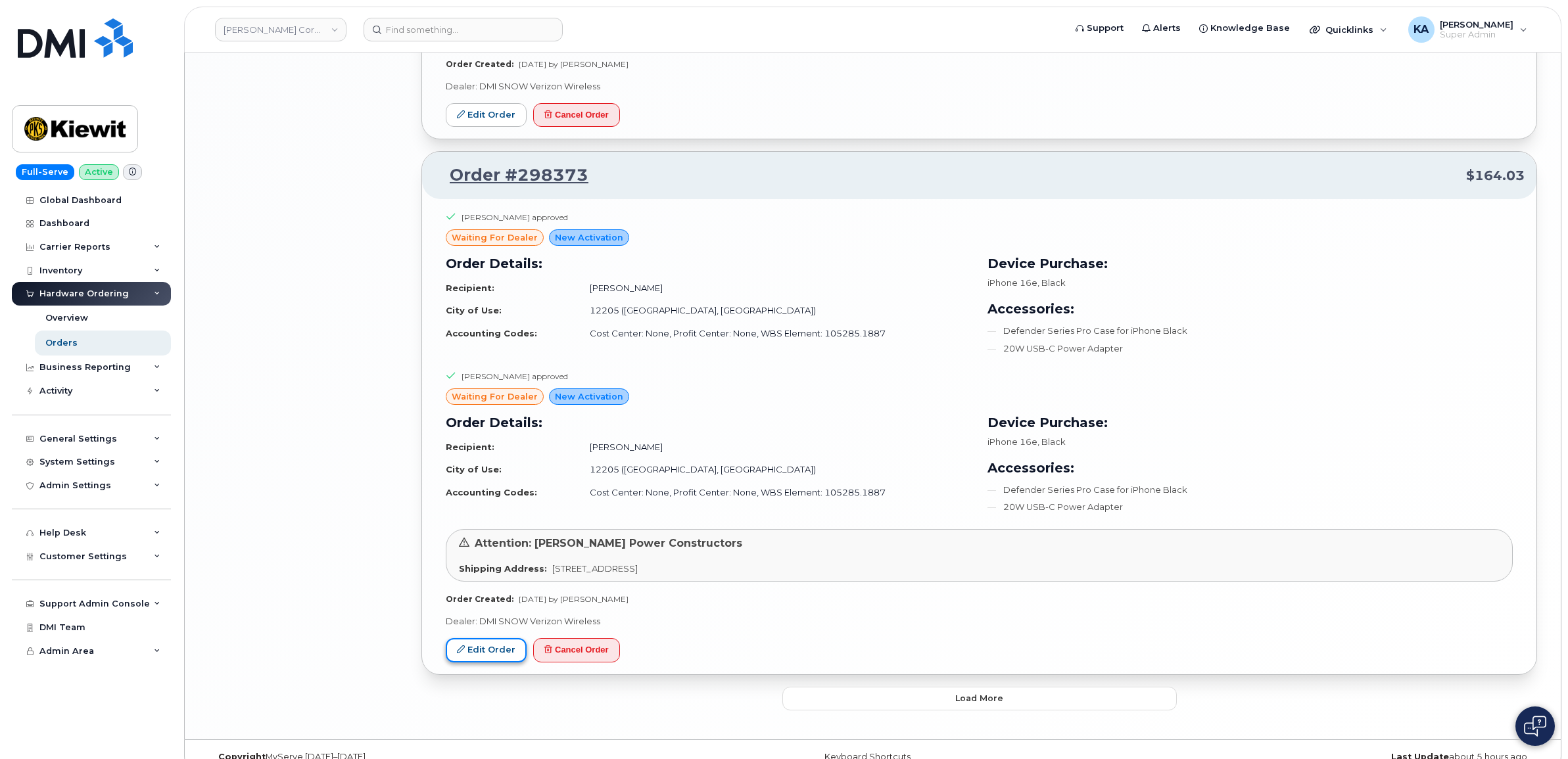
click at [496, 651] on link "Edit Order" at bounding box center [486, 650] width 81 height 25
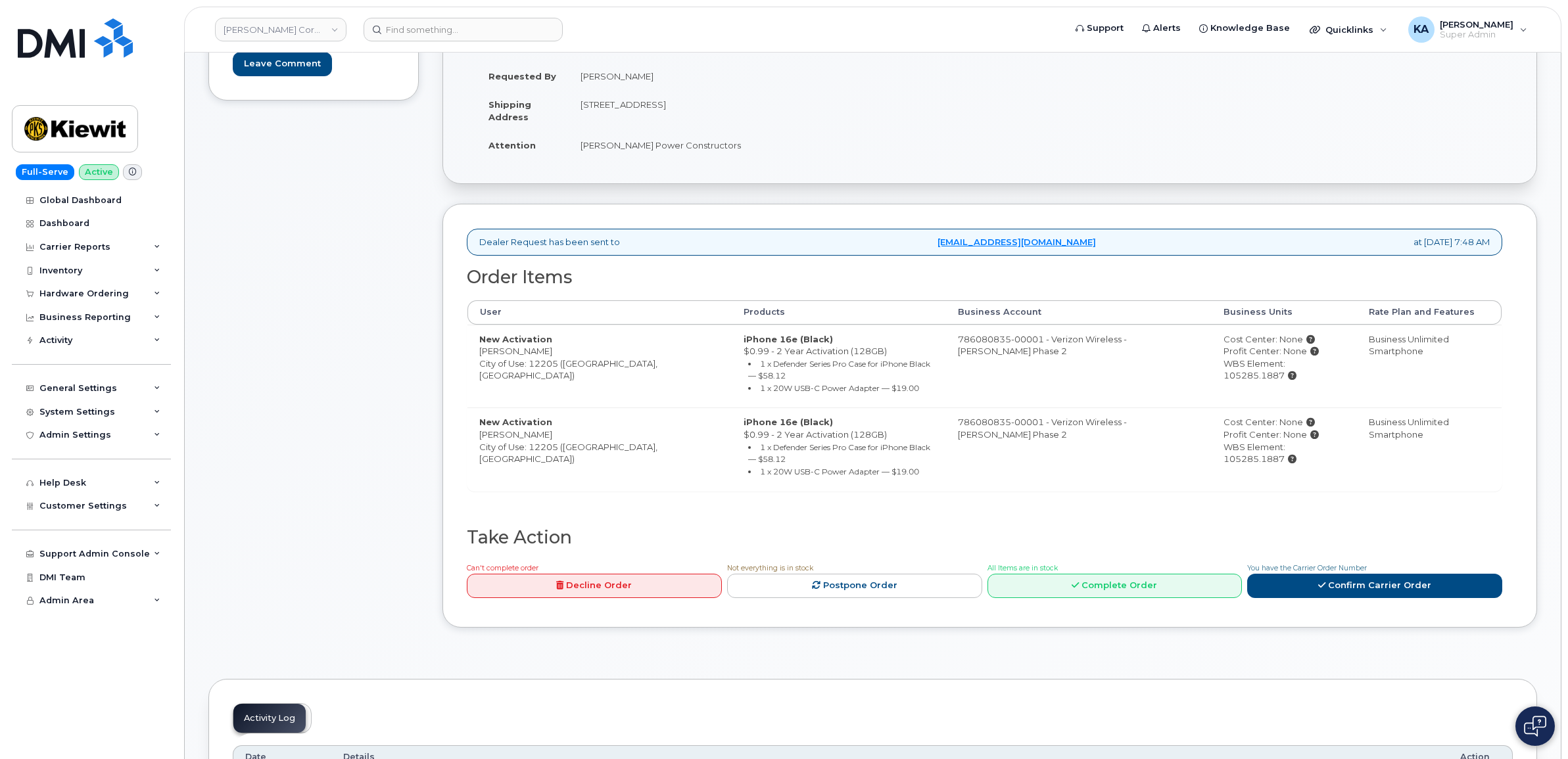
scroll to position [246, 0]
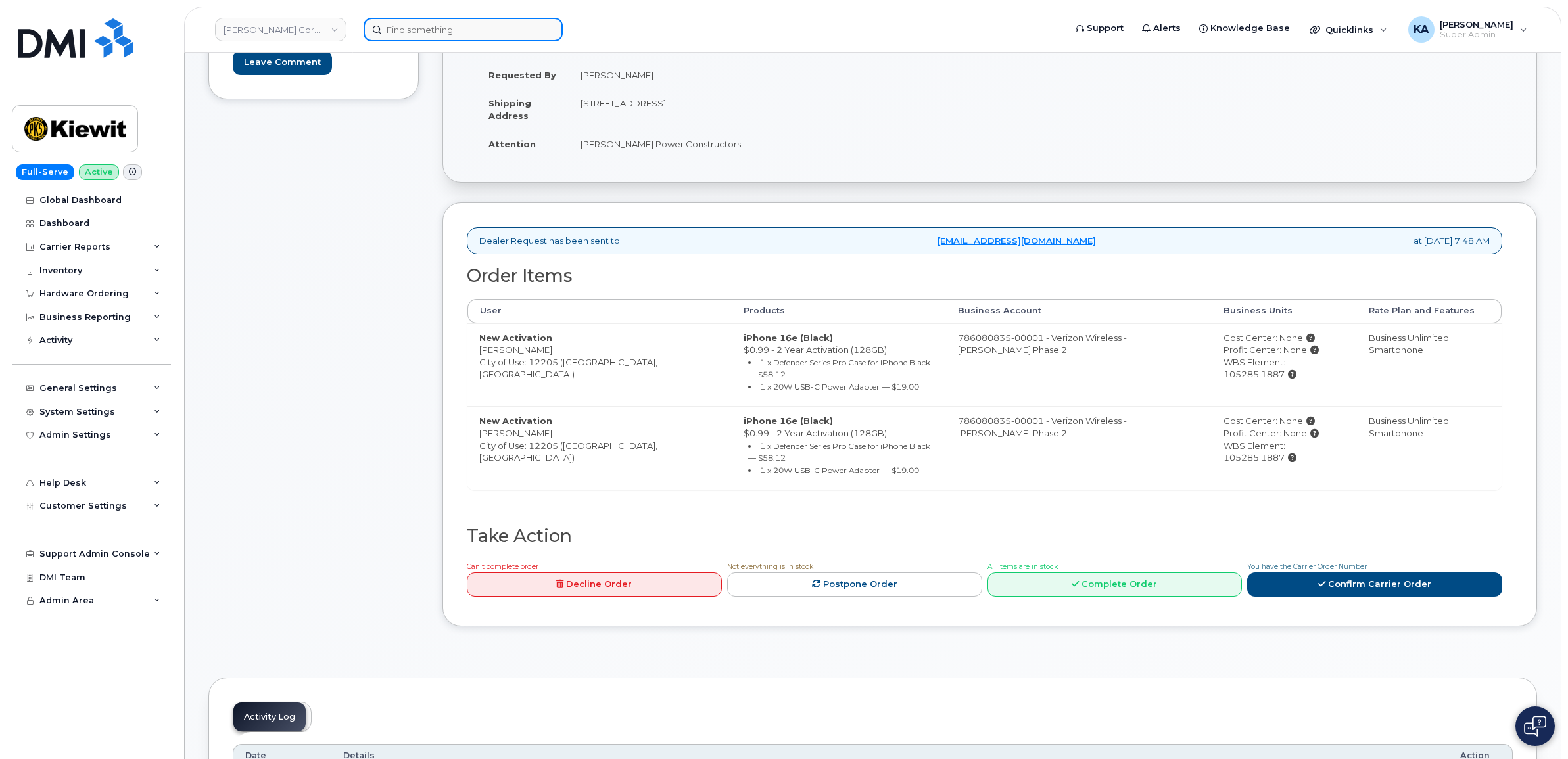
click at [392, 27] on input at bounding box center [463, 30] width 199 height 24
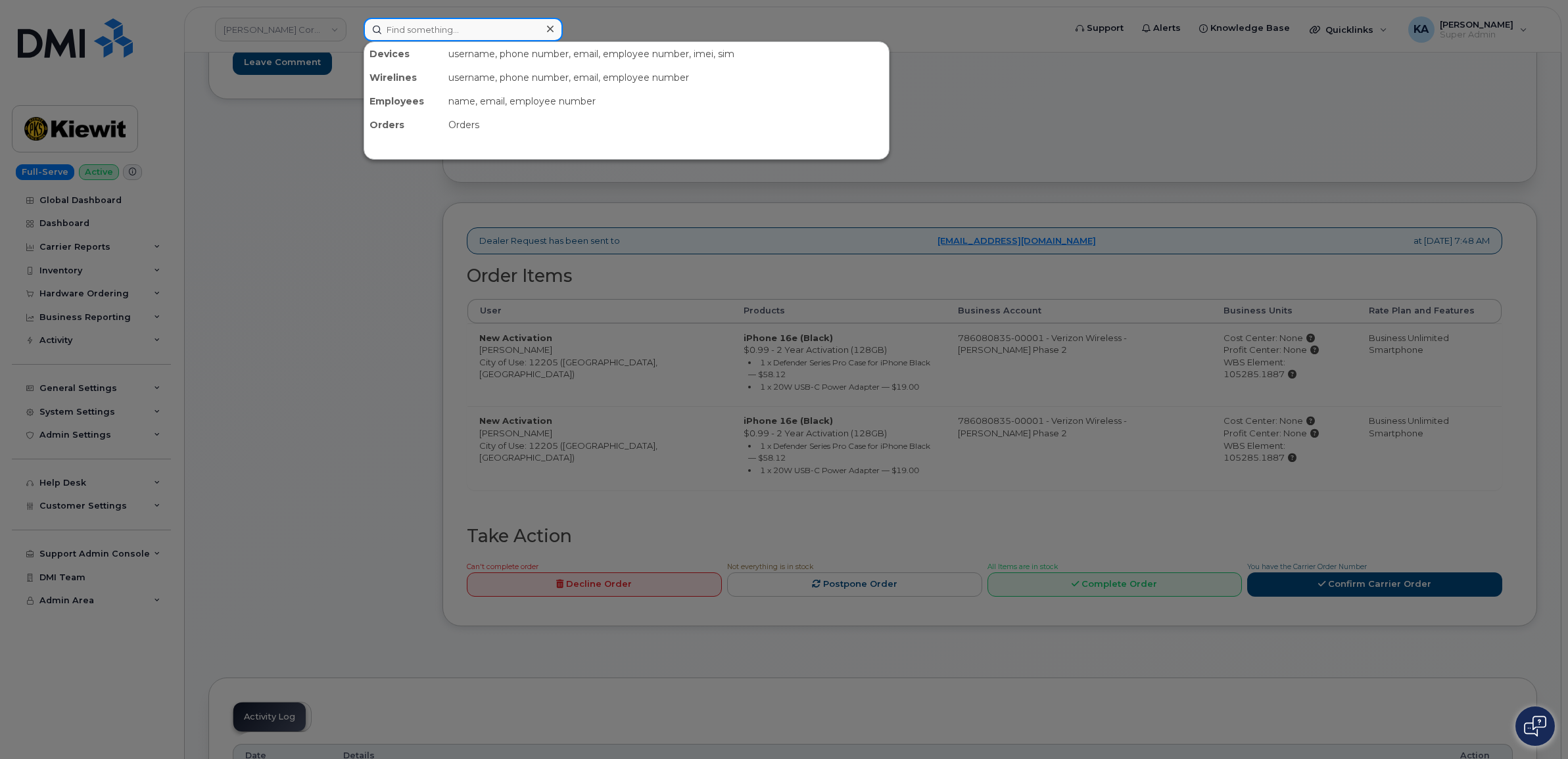
paste input "4035127877"
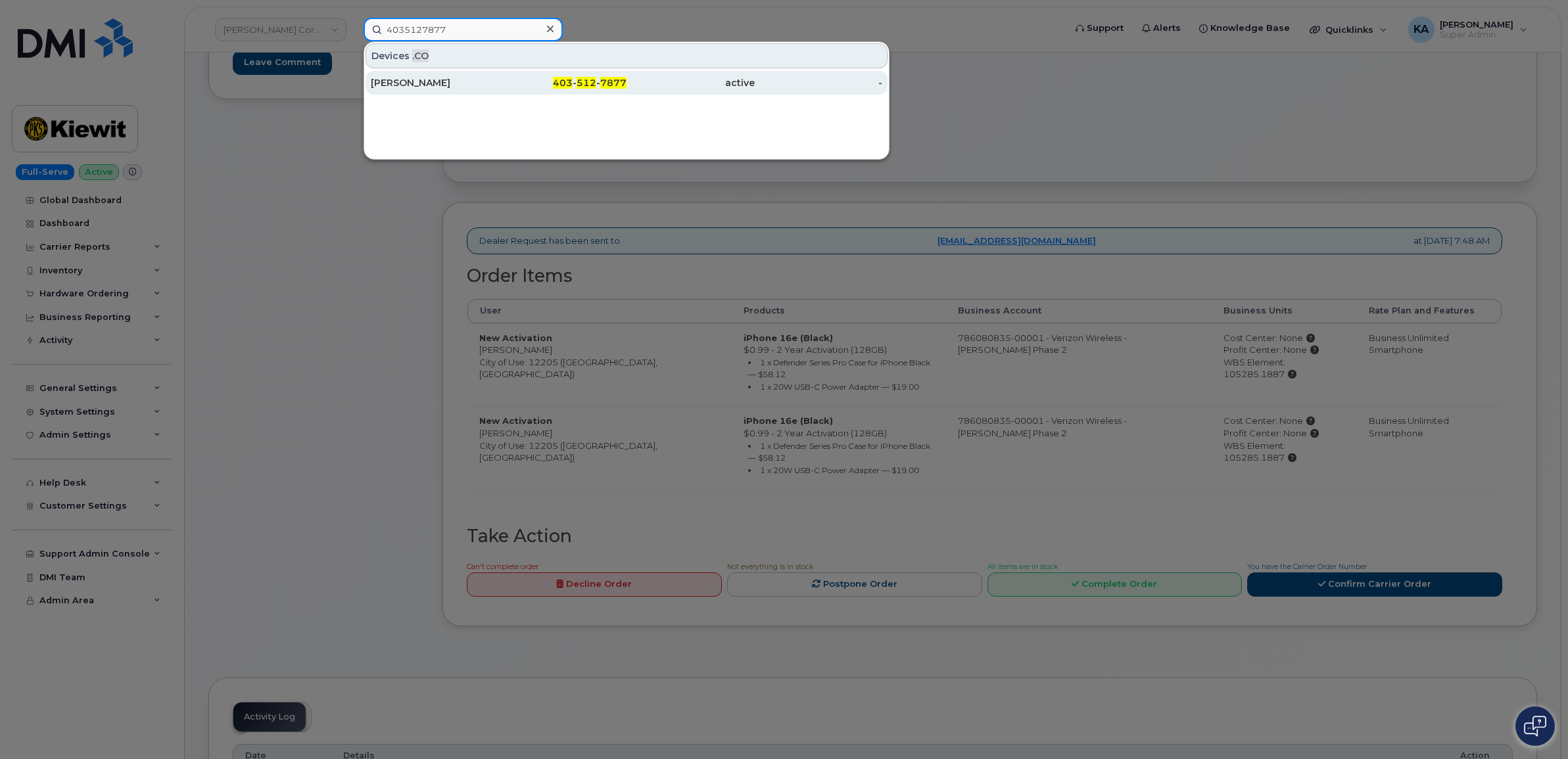
type input "4035127877"
click at [405, 81] on div "[PERSON_NAME]" at bounding box center [434, 83] width 128 height 13
